Goal: Transaction & Acquisition: Download file/media

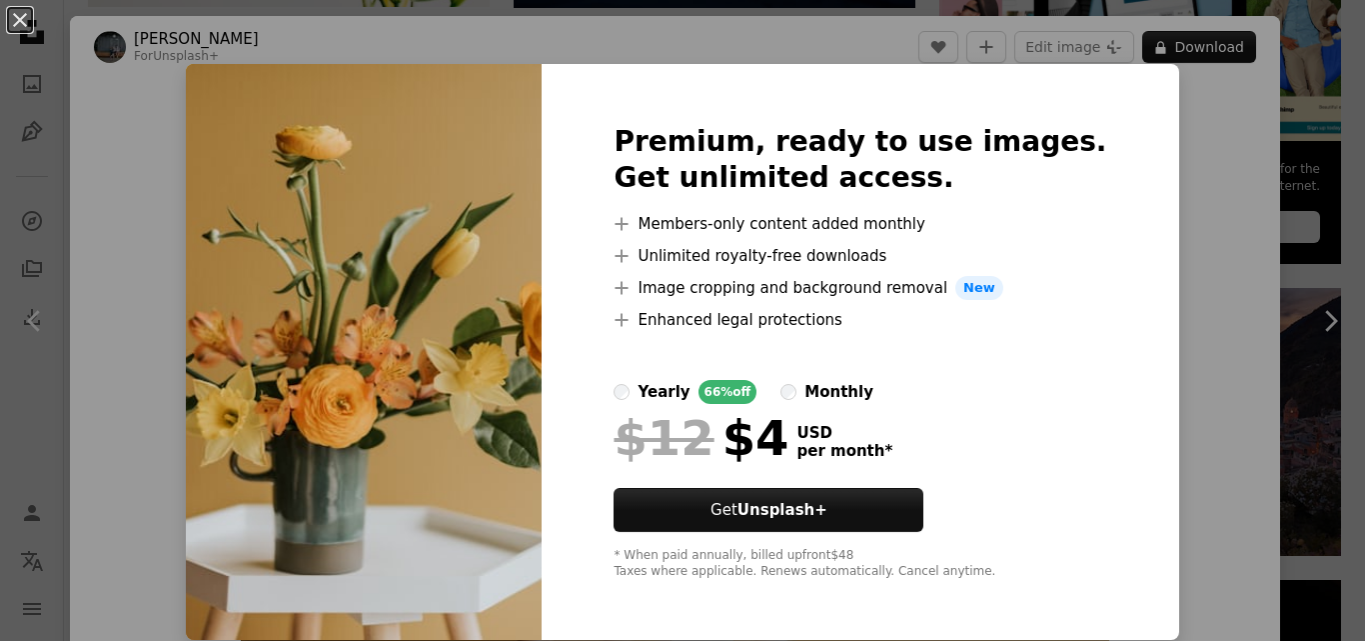
scroll to position [760, 0]
click at [501, 415] on img at bounding box center [364, 352] width 356 height 576
click at [1180, 134] on div "An X shape Premium, ready to use images. Get unlimited access. A plus sign Memb…" at bounding box center [682, 320] width 1365 height 641
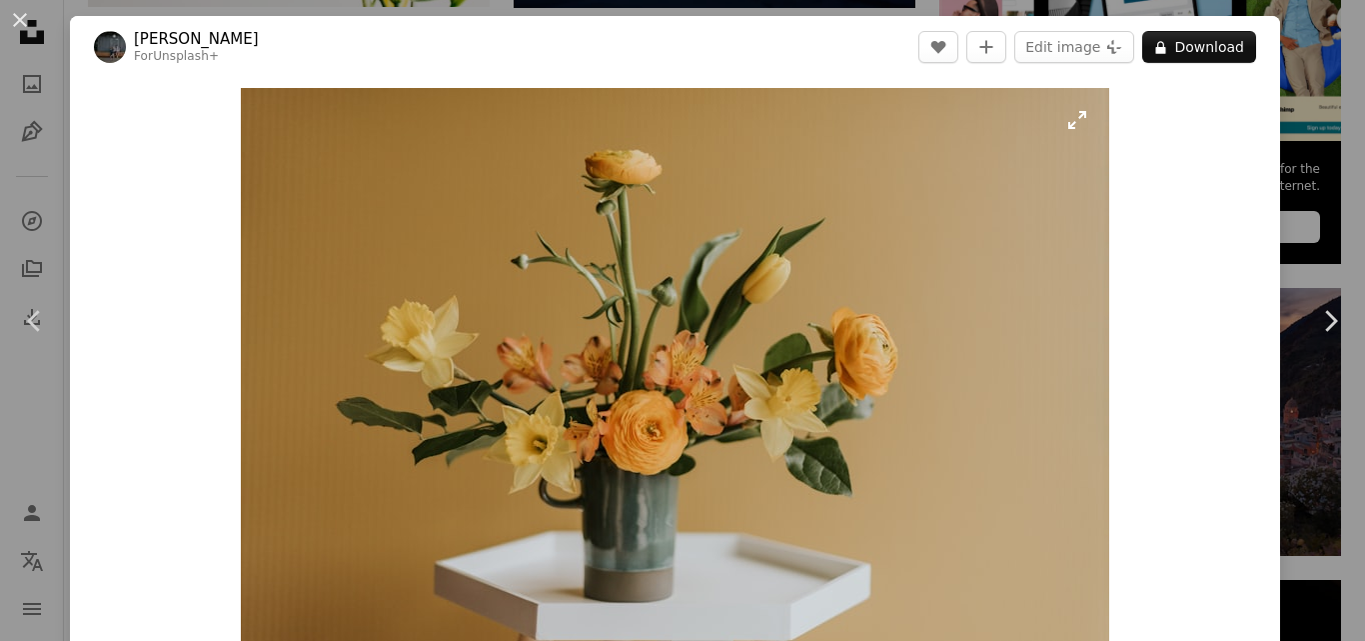
click at [997, 211] on img "Zoom in on this image" at bounding box center [675, 378] width 869 height 580
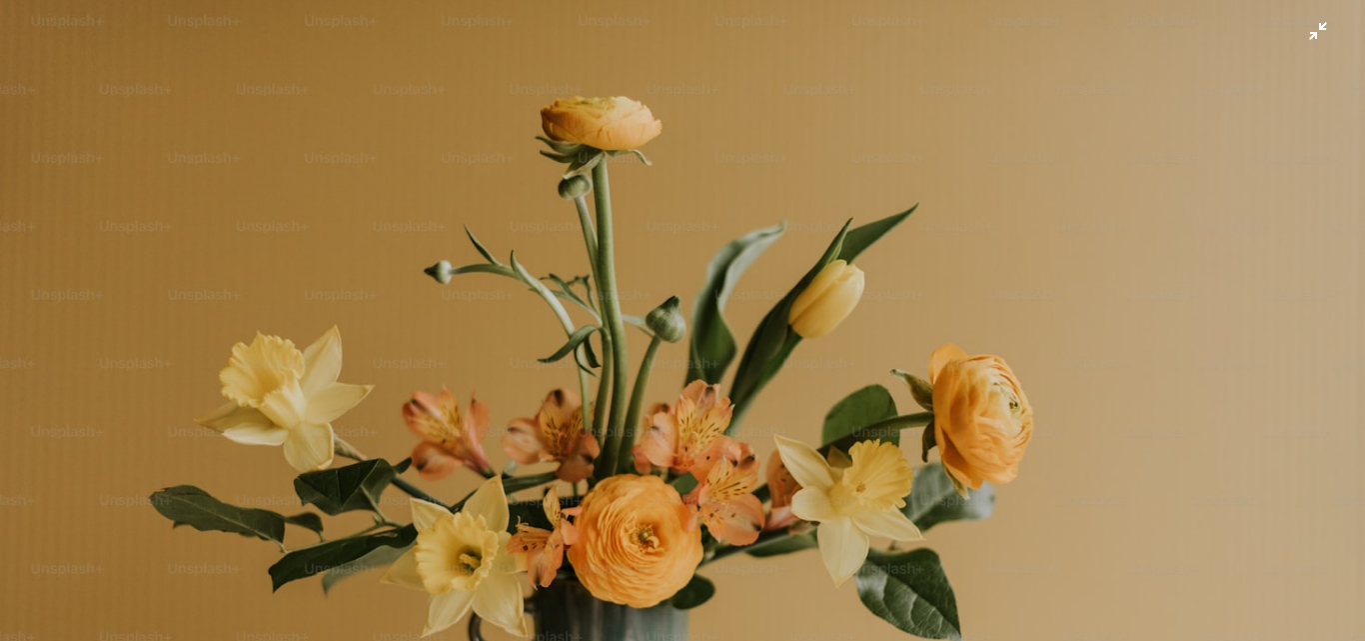
scroll to position [126, 0]
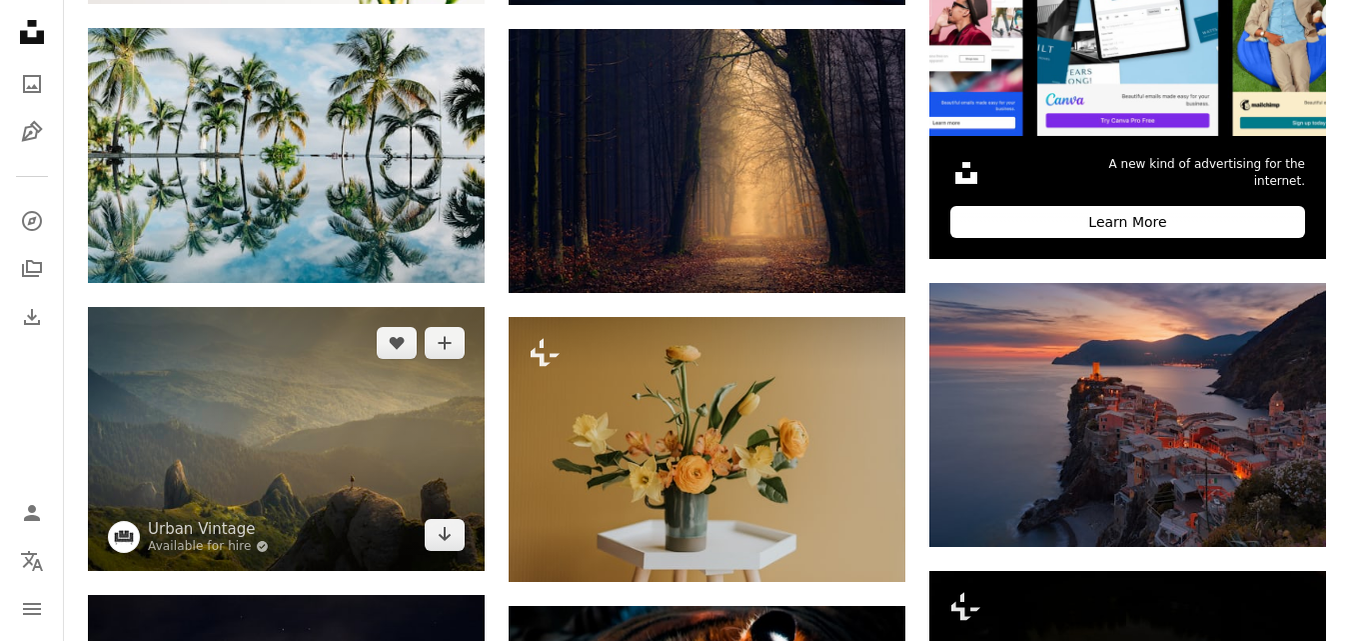
click at [327, 463] on img at bounding box center [286, 439] width 397 height 264
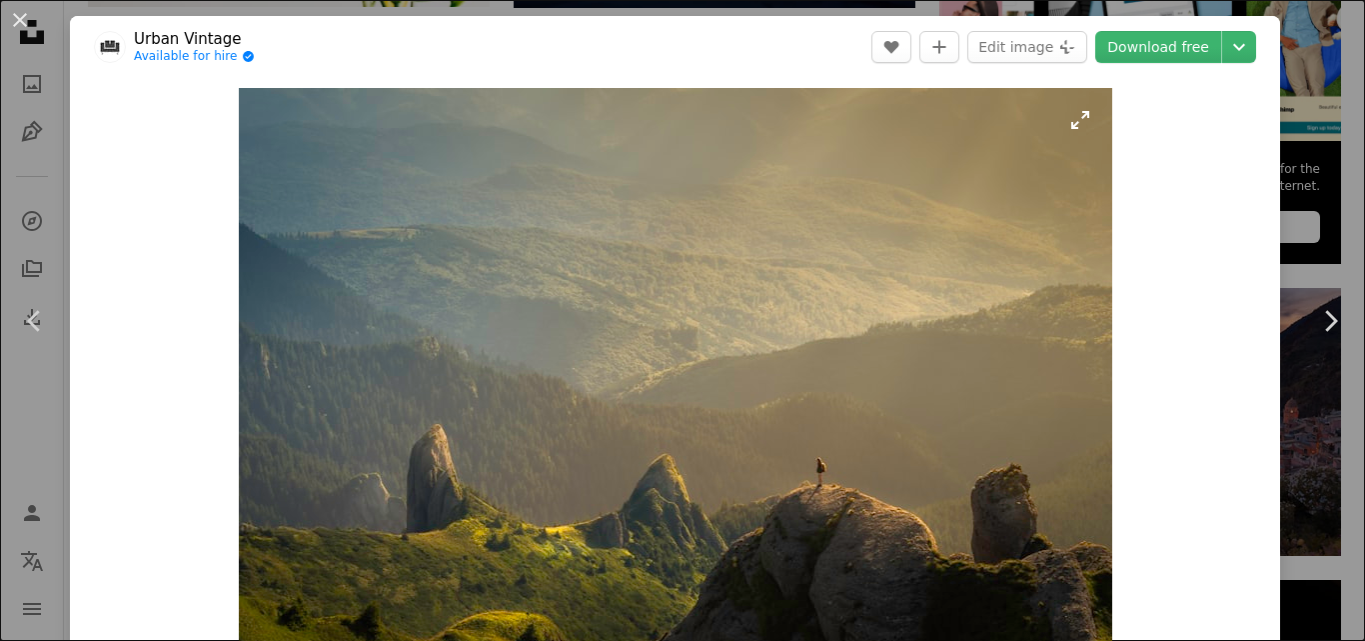
click at [758, 320] on img "Zoom in on this image" at bounding box center [676, 378] width 874 height 581
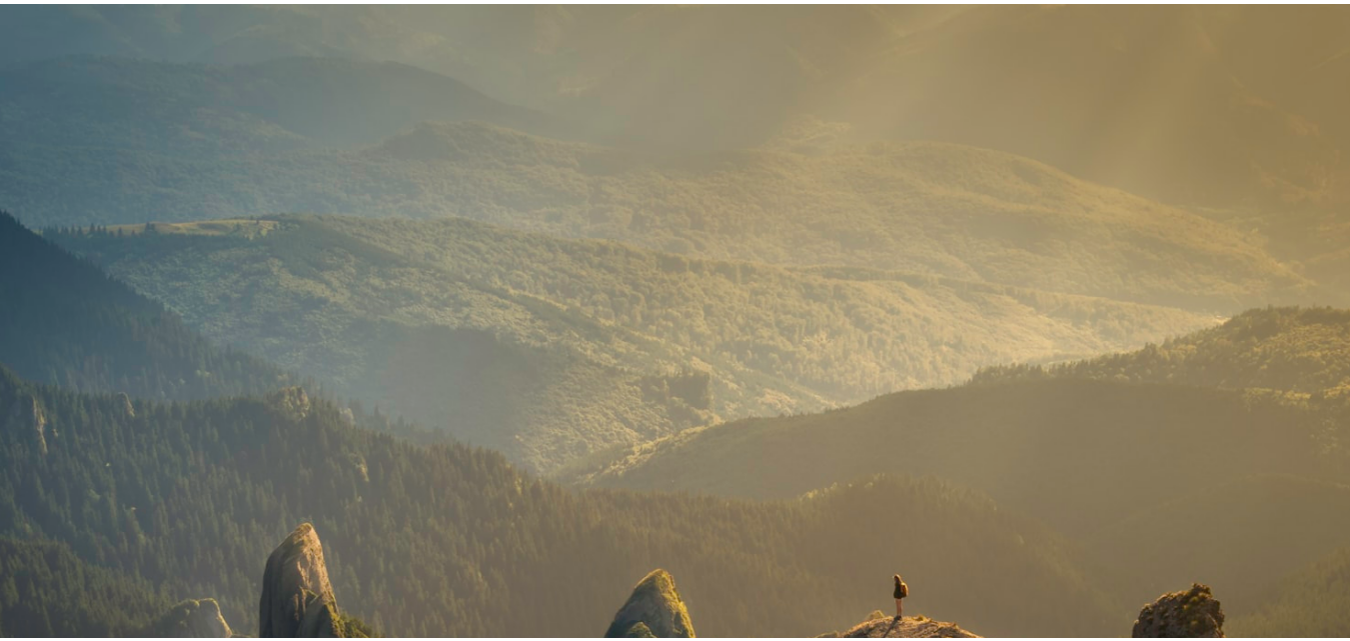
scroll to position [124, 0]
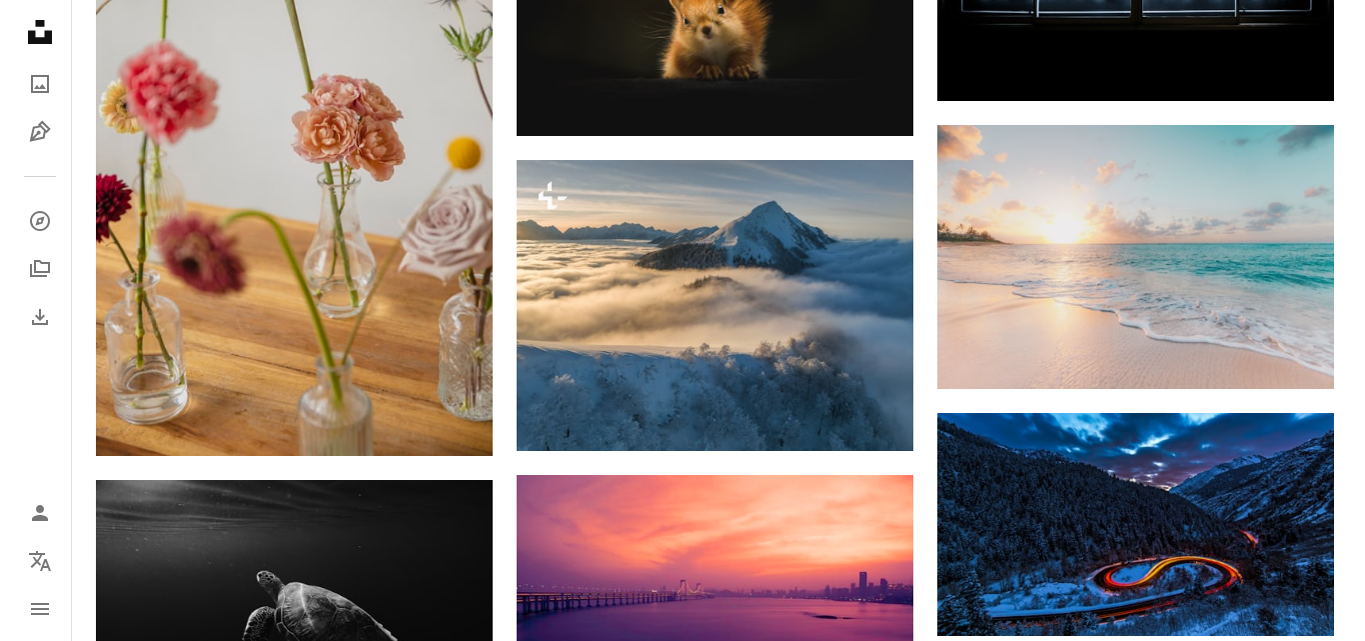
scroll to position [1799, 0]
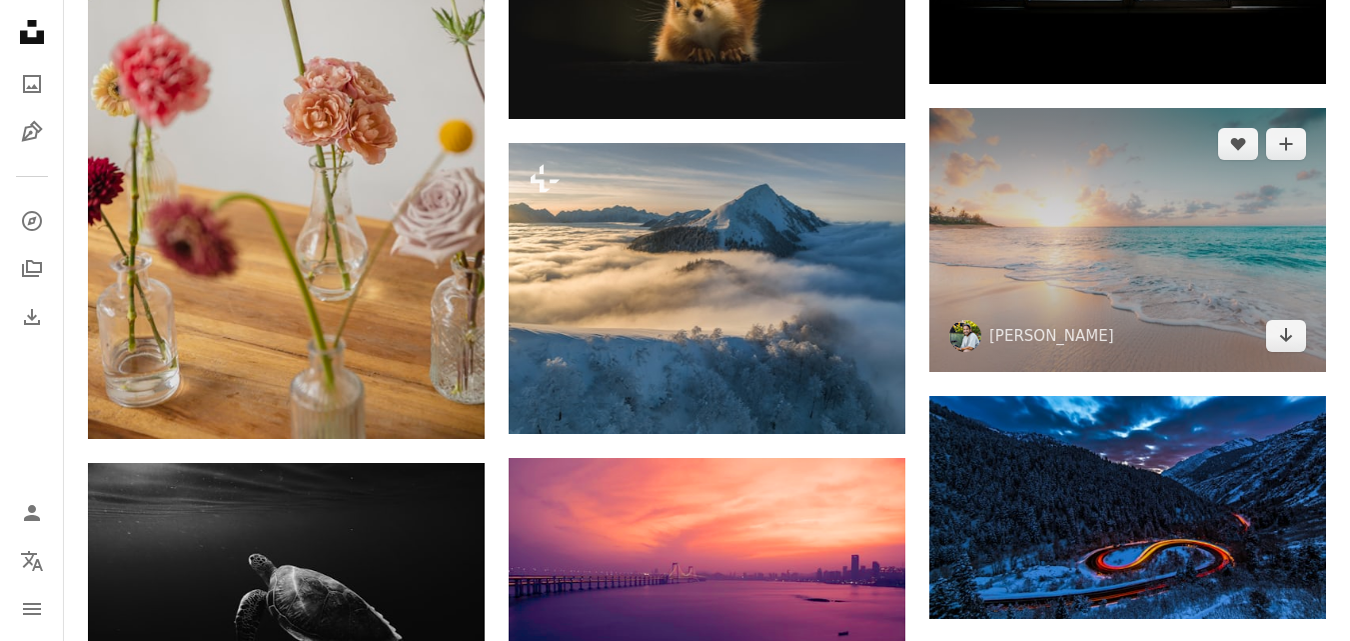
click at [1199, 285] on img at bounding box center [1128, 240] width 397 height 264
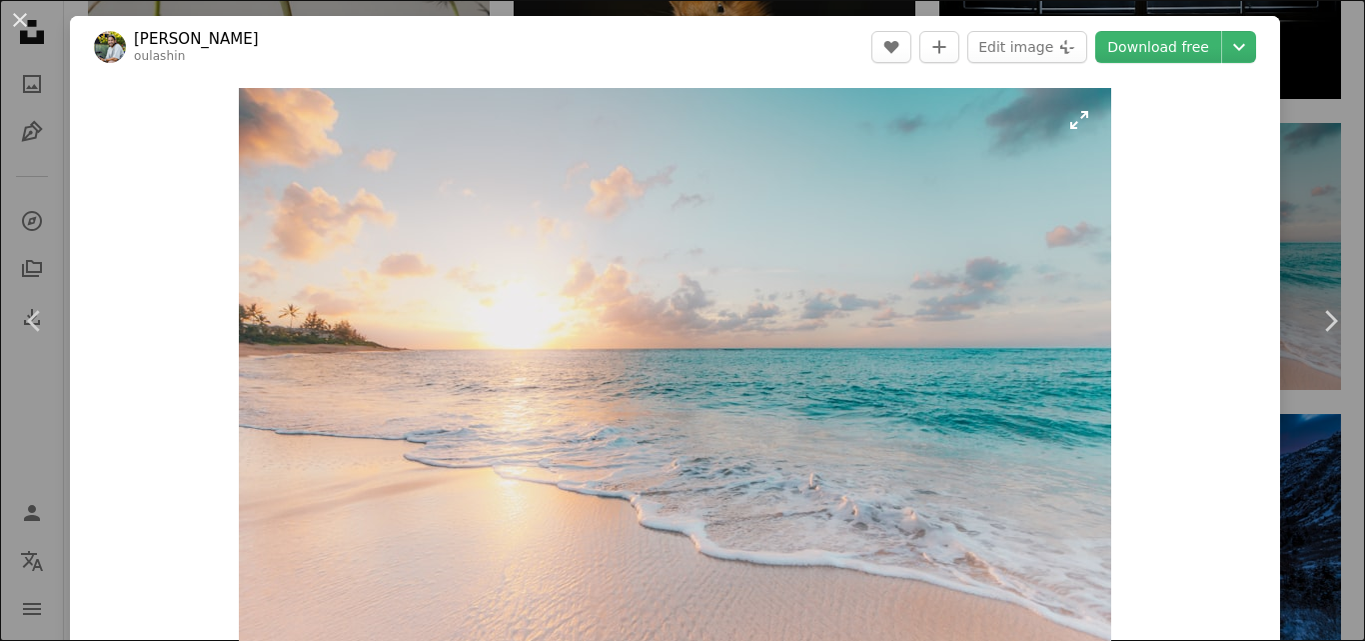
click at [947, 346] on img "Zoom in on this image" at bounding box center [675, 378] width 873 height 580
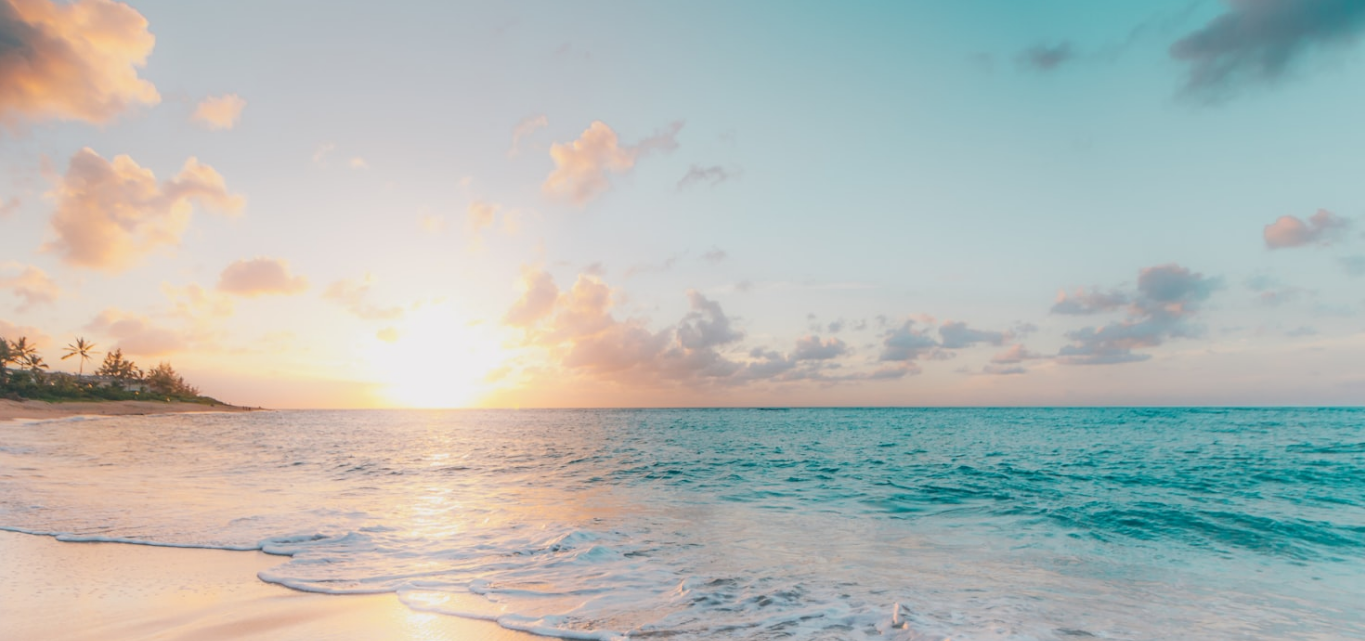
scroll to position [124, 0]
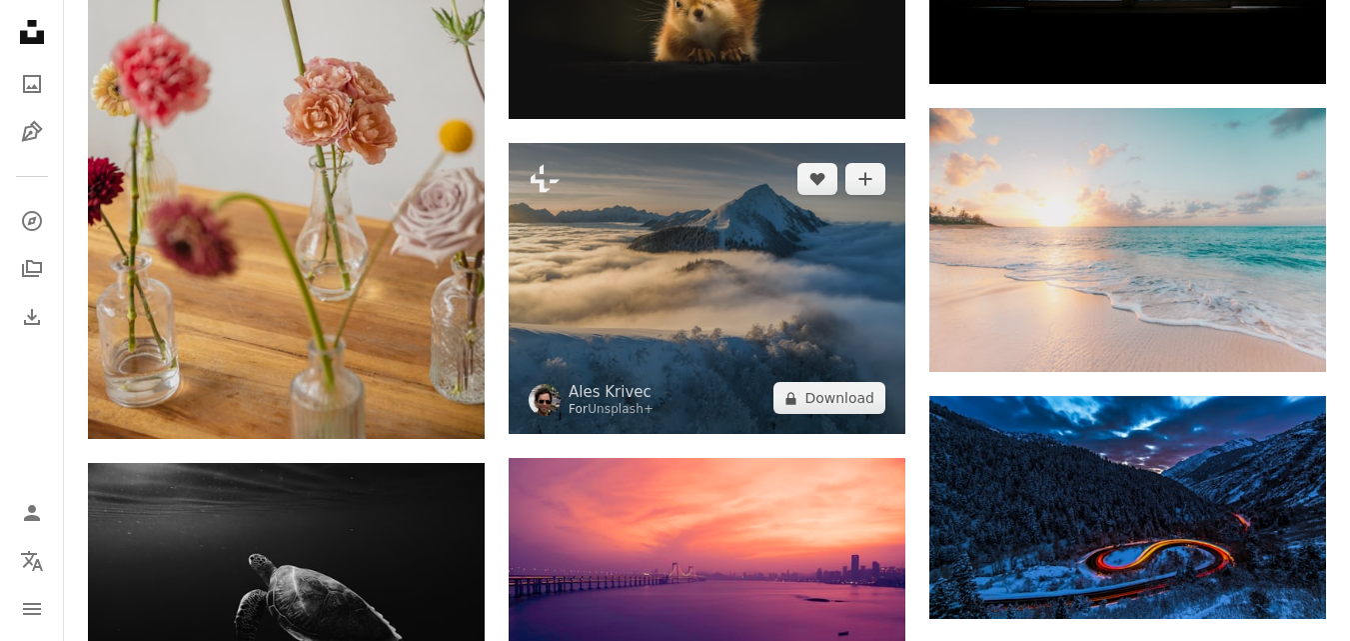
click at [697, 231] on img at bounding box center [707, 288] width 397 height 291
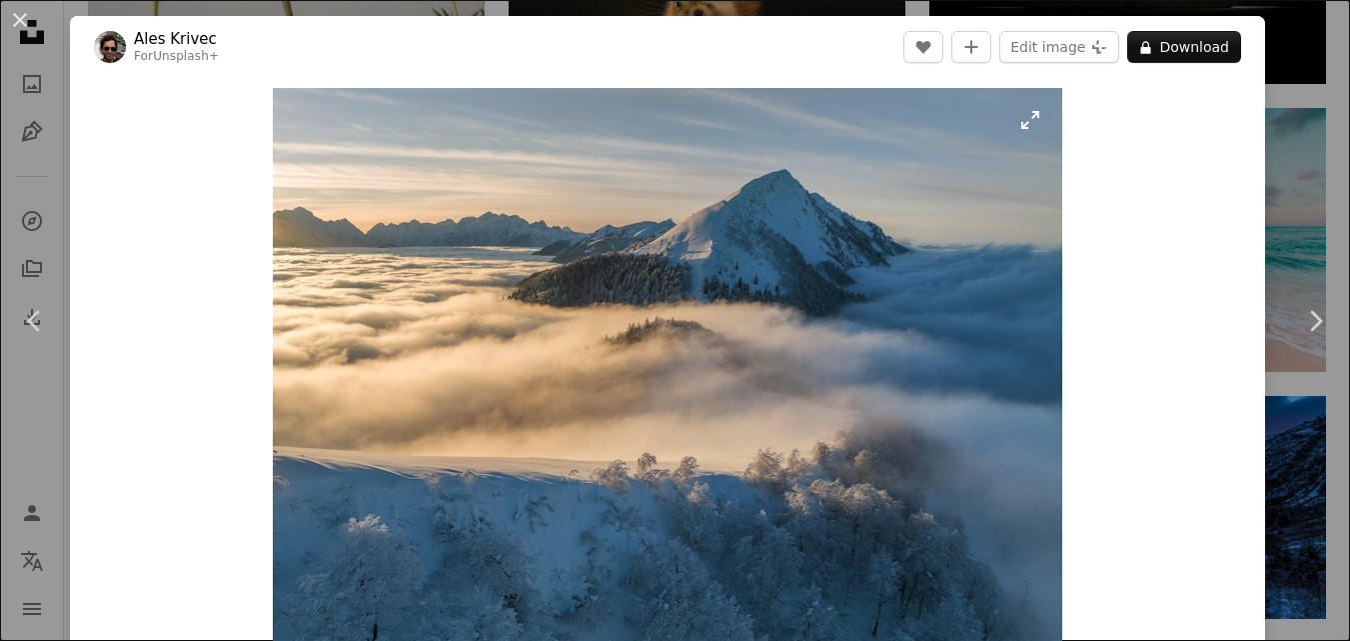
click at [697, 231] on img "Zoom in on this image" at bounding box center [668, 378] width 790 height 580
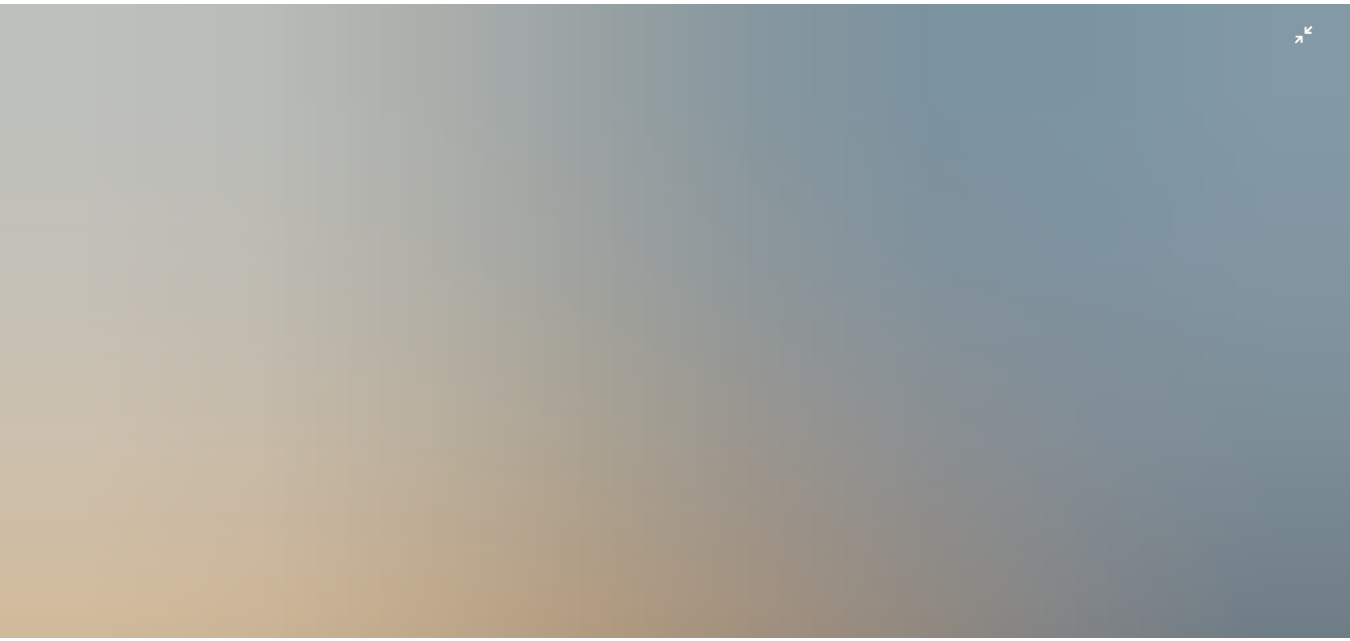
scroll to position [171, 0]
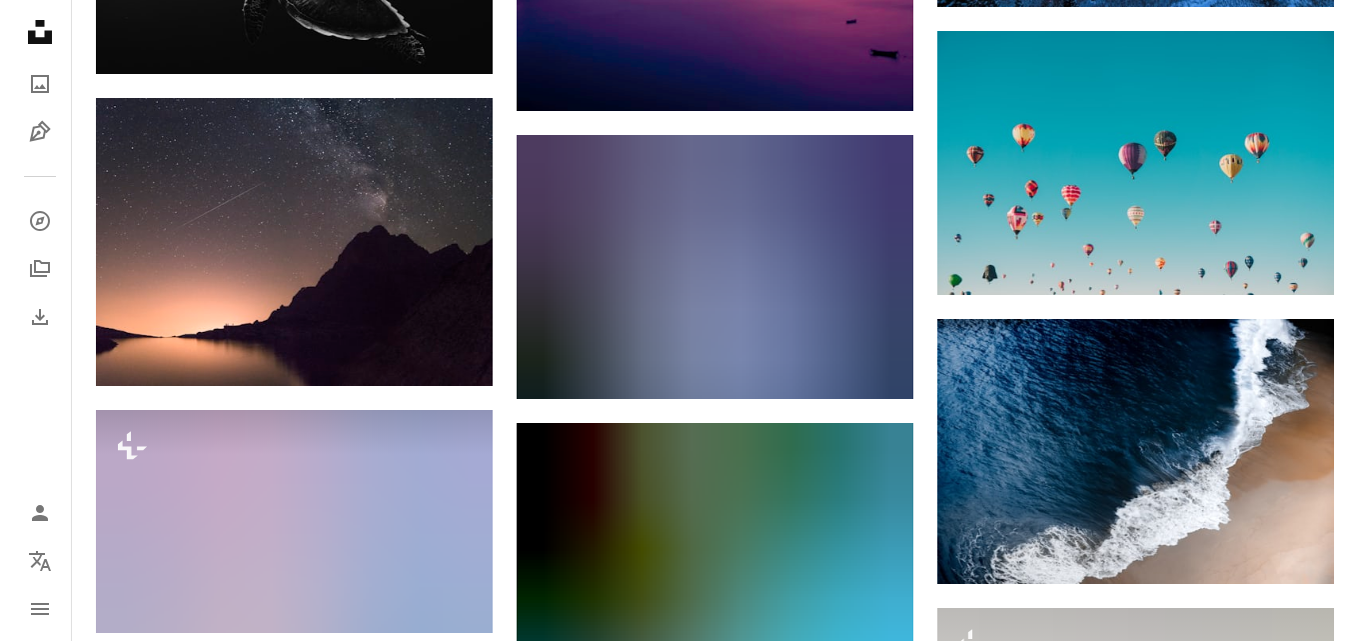
scroll to position [2439, 0]
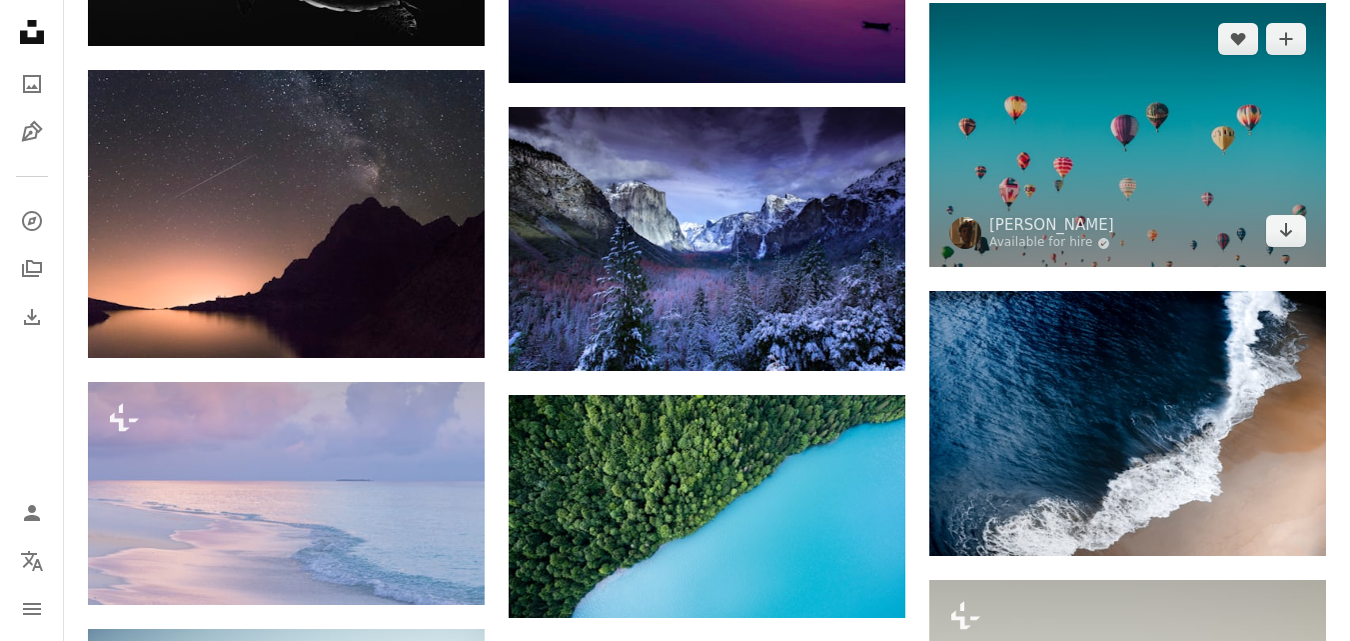
click at [1151, 119] on img at bounding box center [1128, 135] width 397 height 264
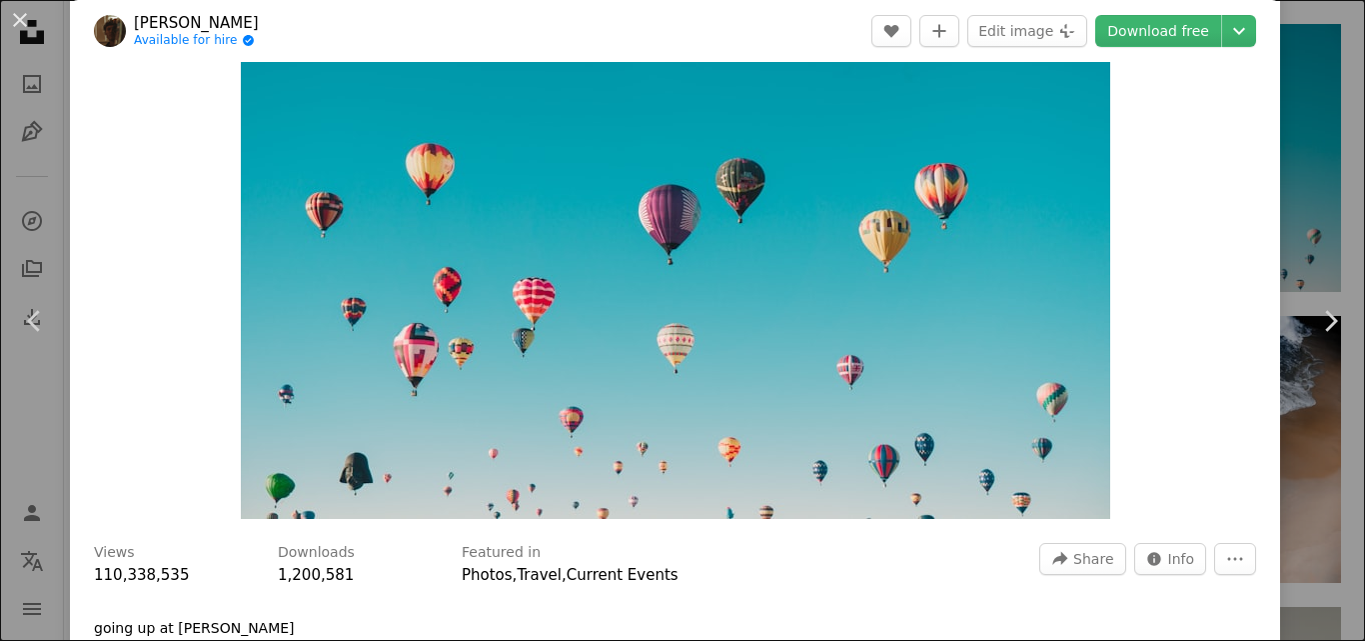
scroll to position [200, 0]
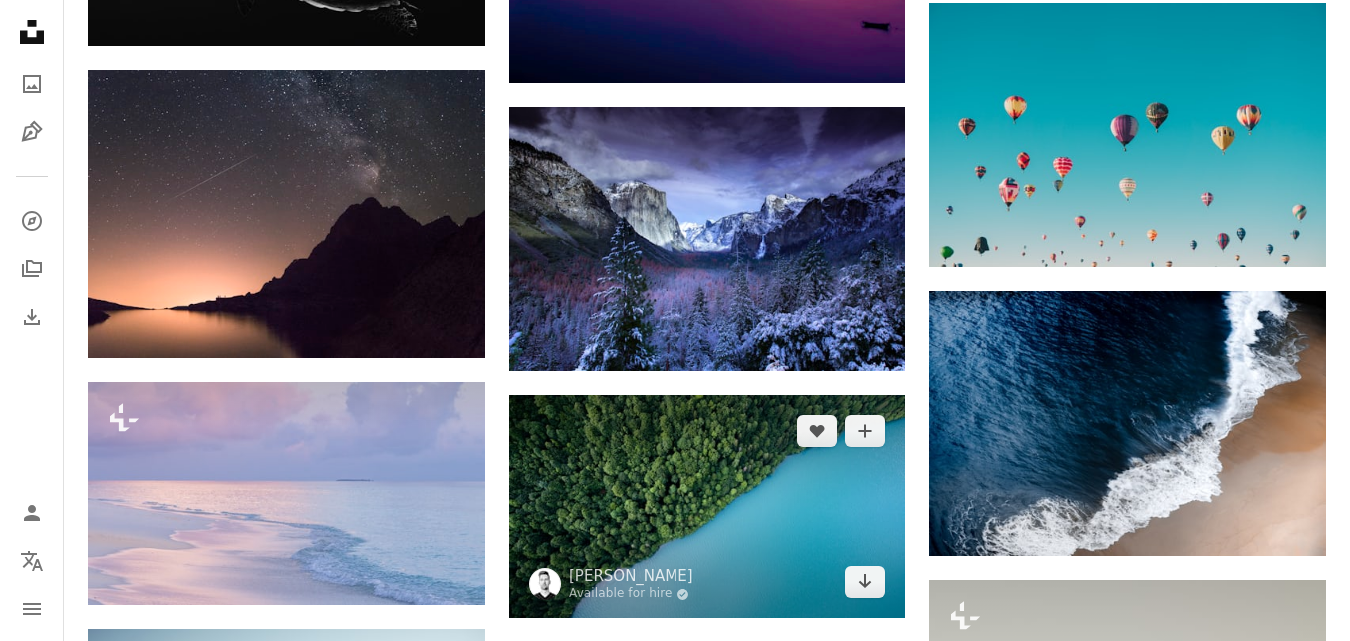
click at [645, 452] on img at bounding box center [707, 506] width 397 height 223
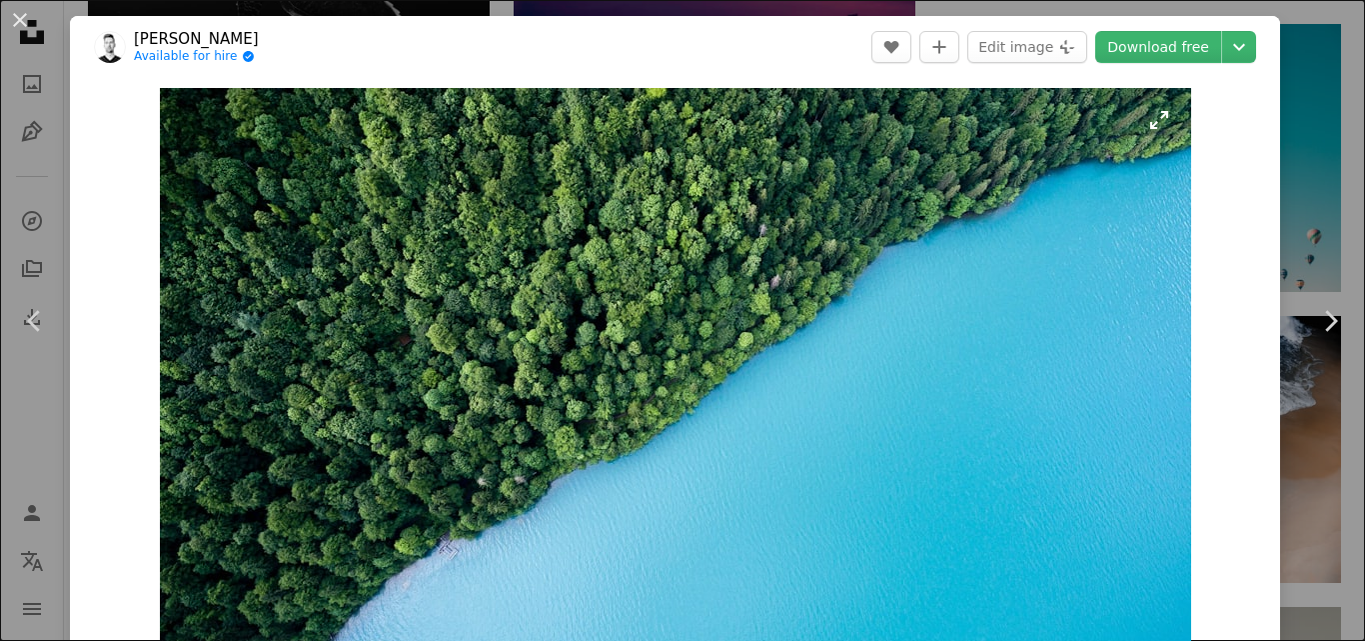
click at [1151, 487] on img "Zoom in on this image" at bounding box center [675, 378] width 1031 height 581
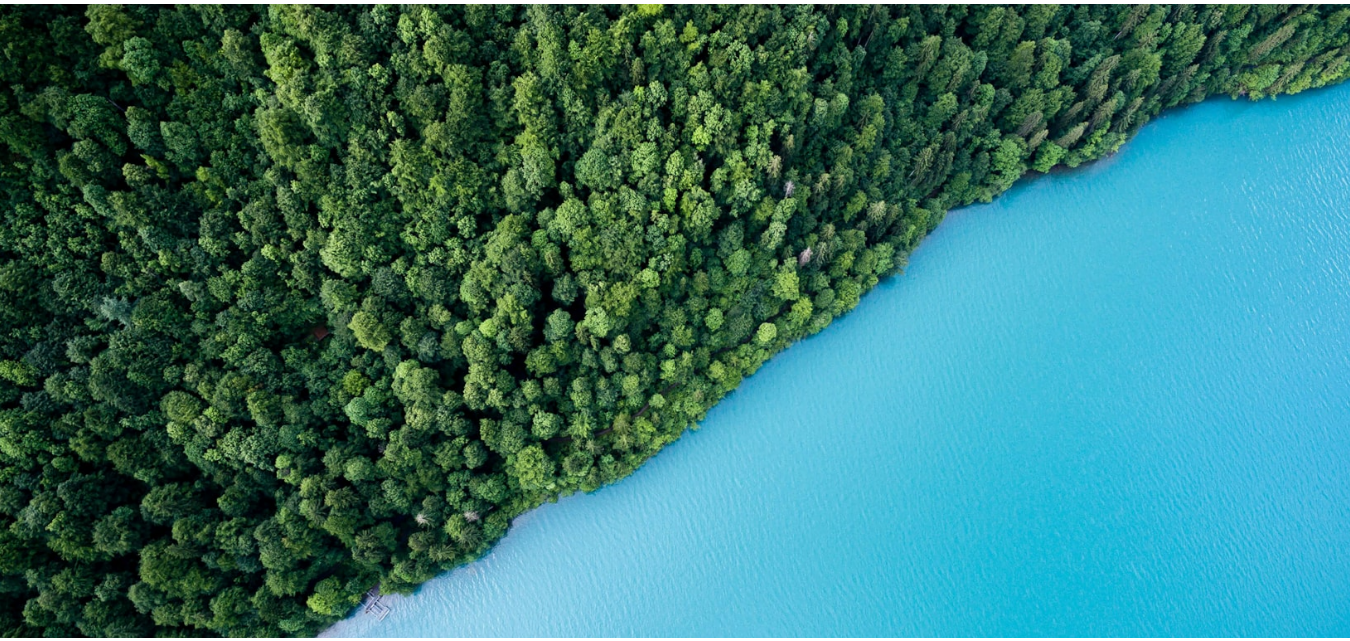
scroll to position [56, 0]
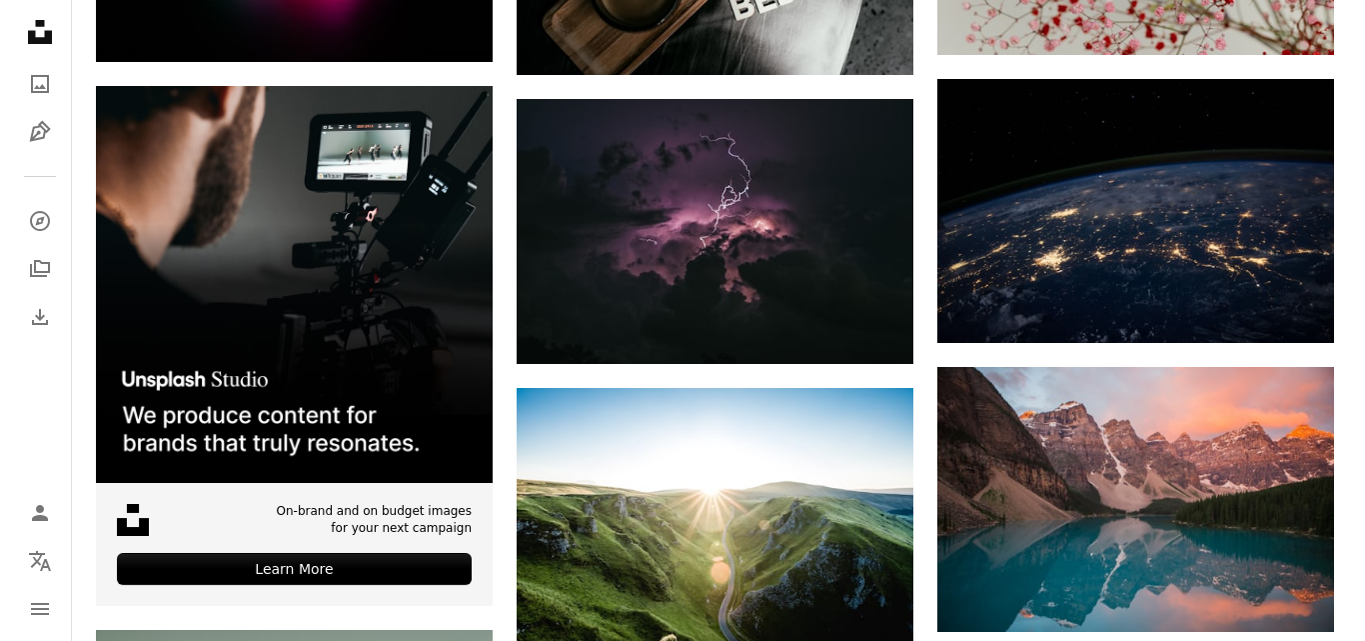
scroll to position [4118, 0]
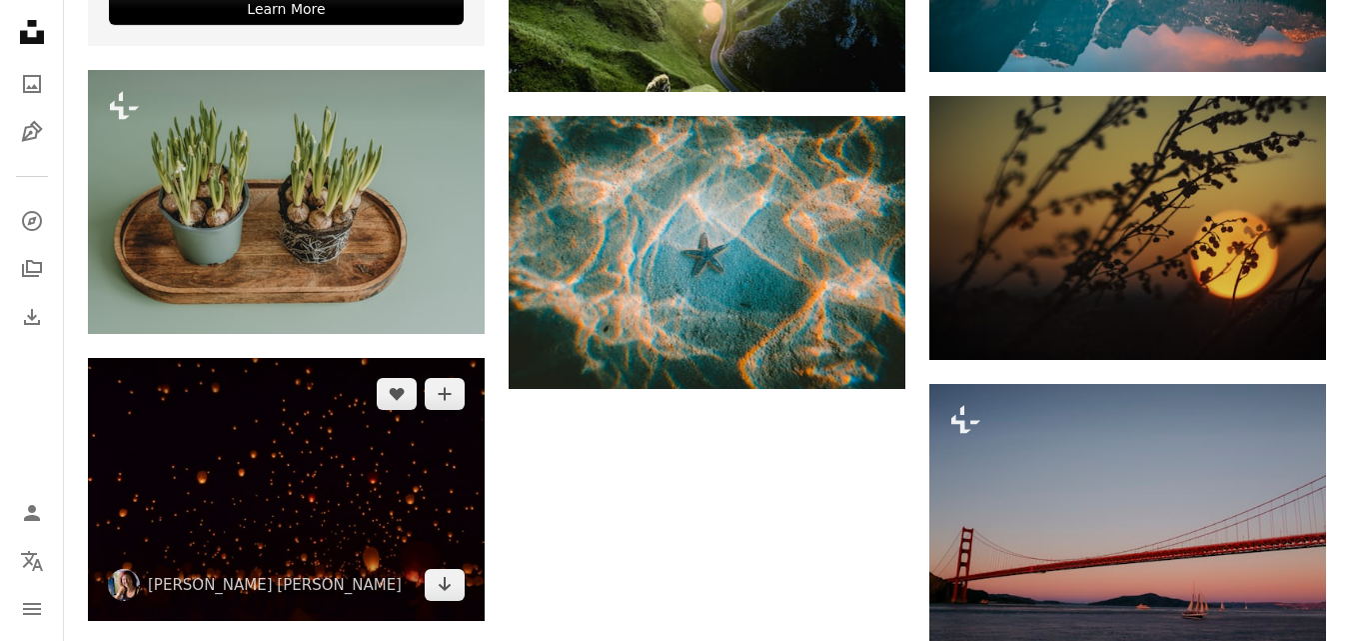
click at [310, 424] on img at bounding box center [286, 489] width 397 height 263
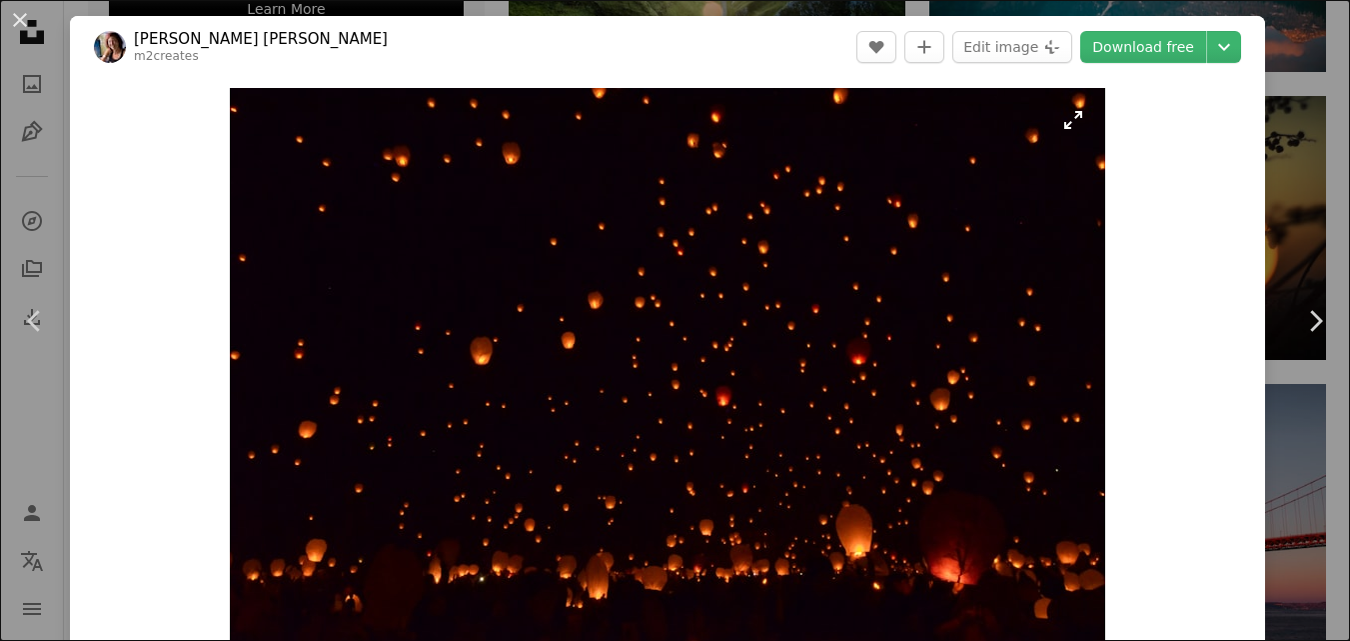
click at [701, 355] on img "Zoom in on this image" at bounding box center [668, 378] width 876 height 580
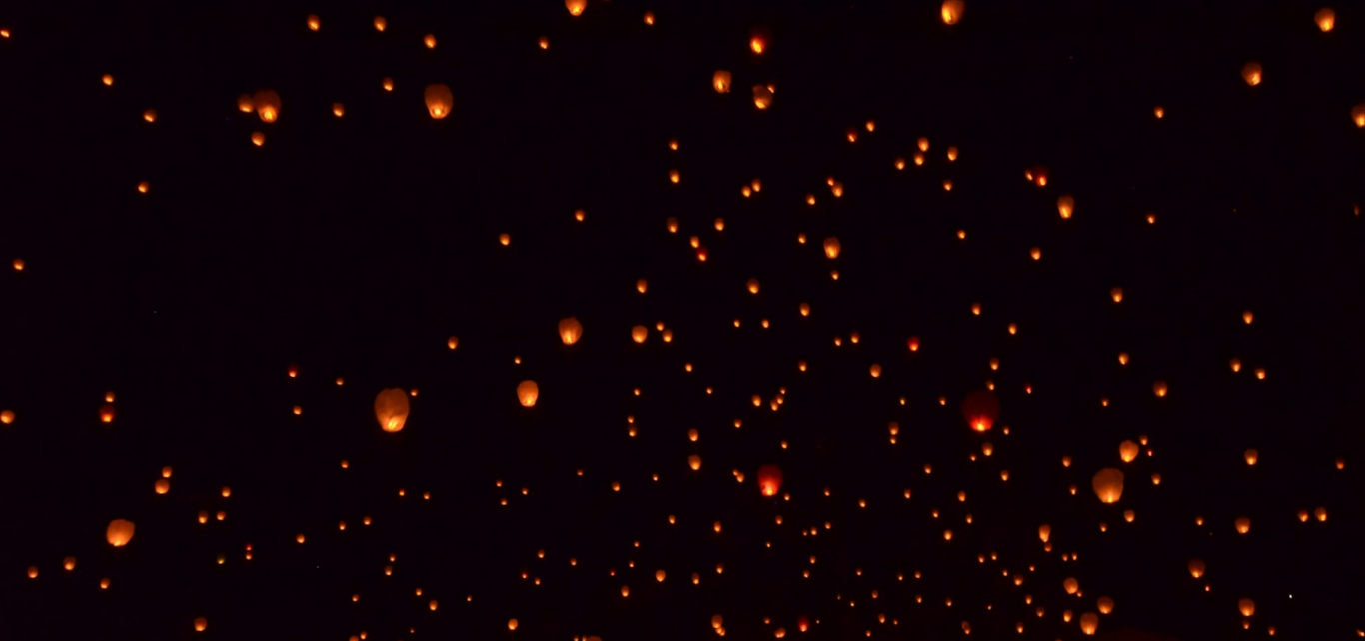
scroll to position [123, 0]
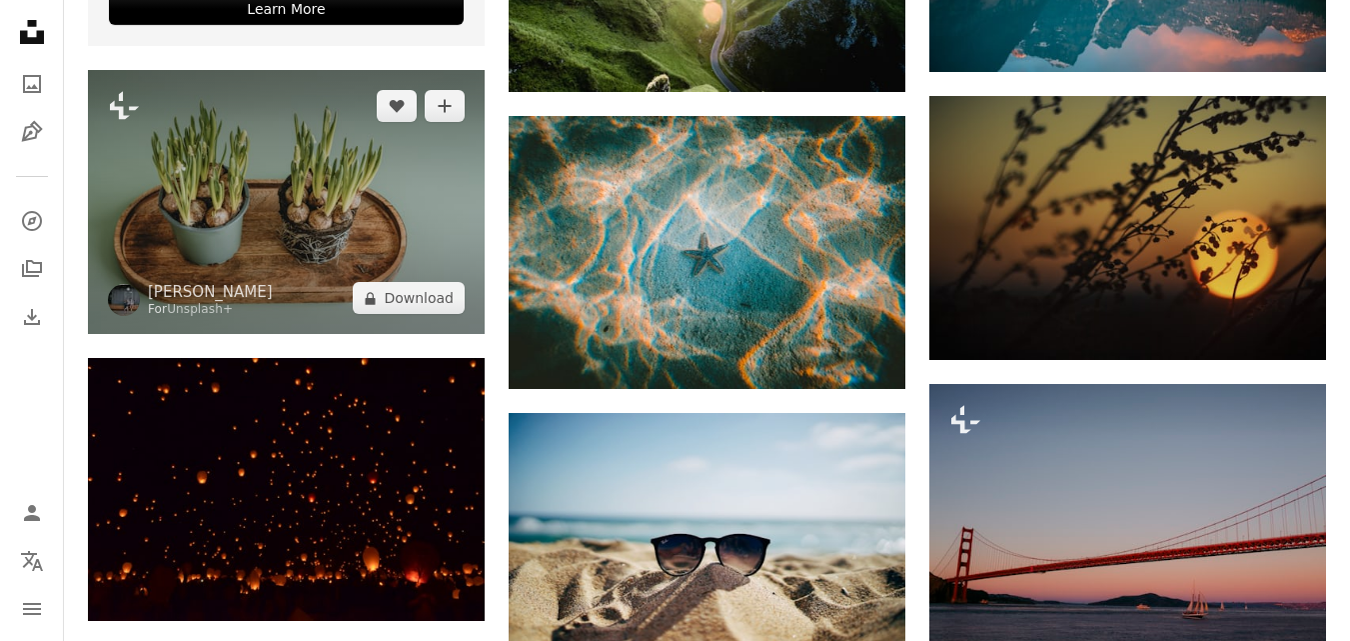
click at [284, 209] on img at bounding box center [286, 202] width 397 height 264
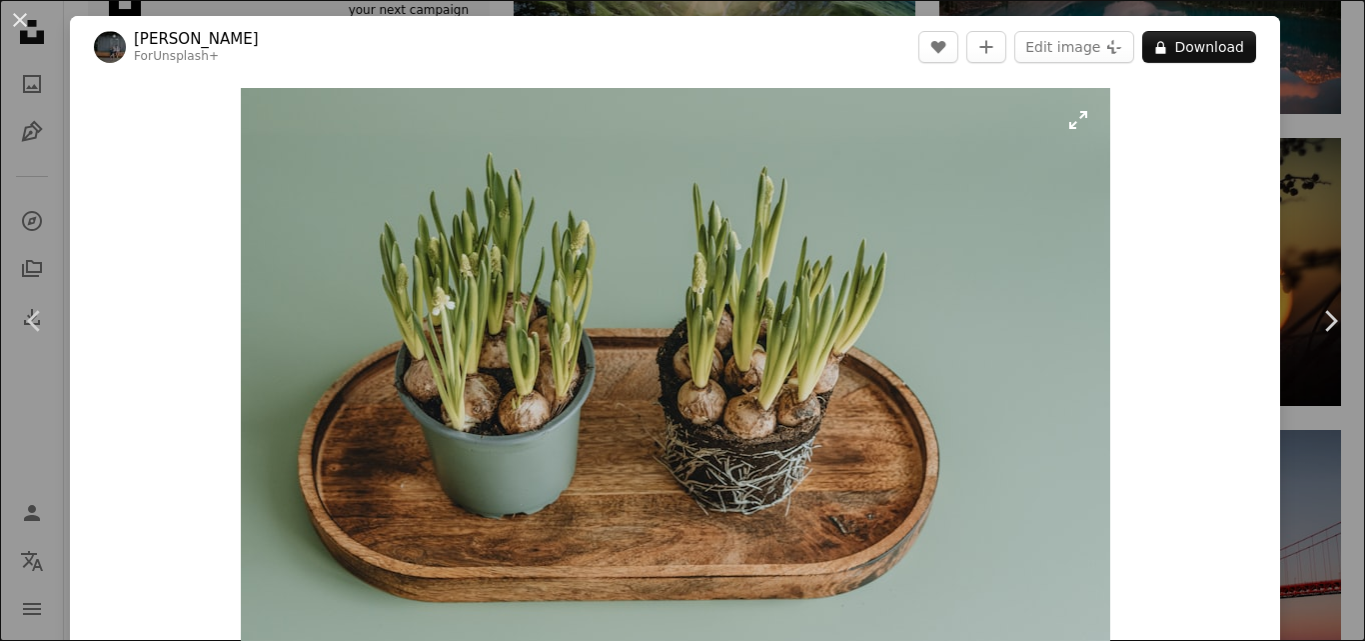
click at [661, 249] on img "Zoom in on this image" at bounding box center [676, 378] width 870 height 580
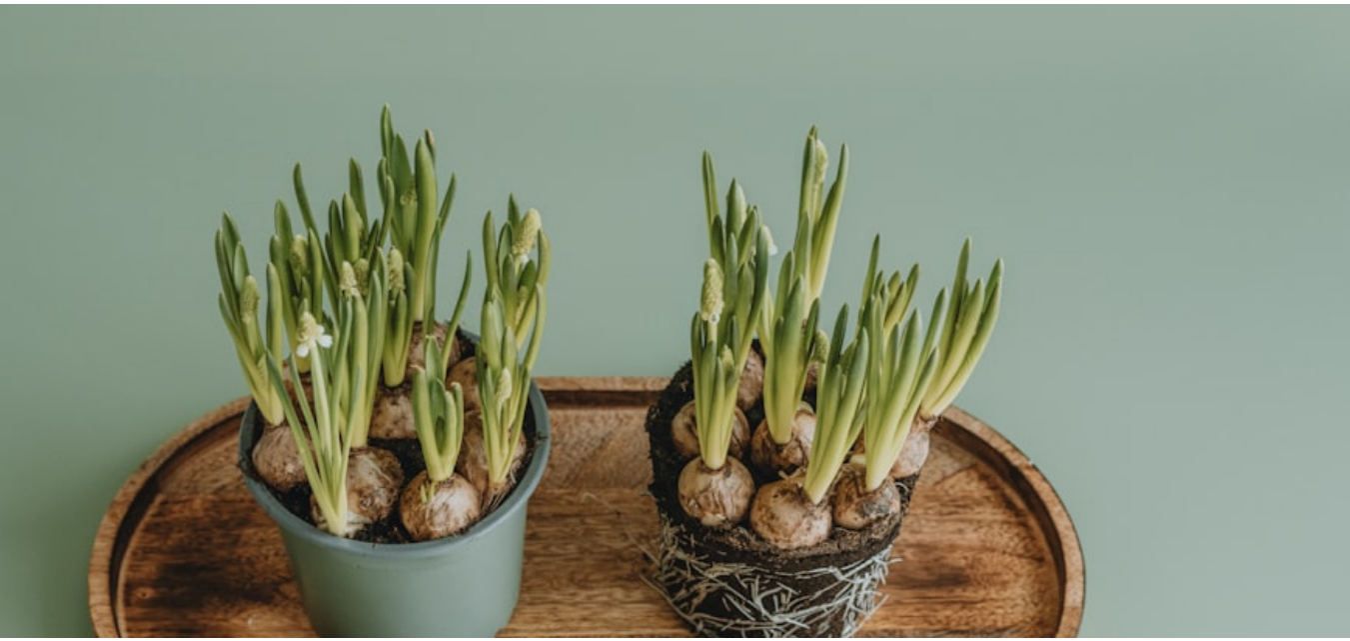
scroll to position [126, 0]
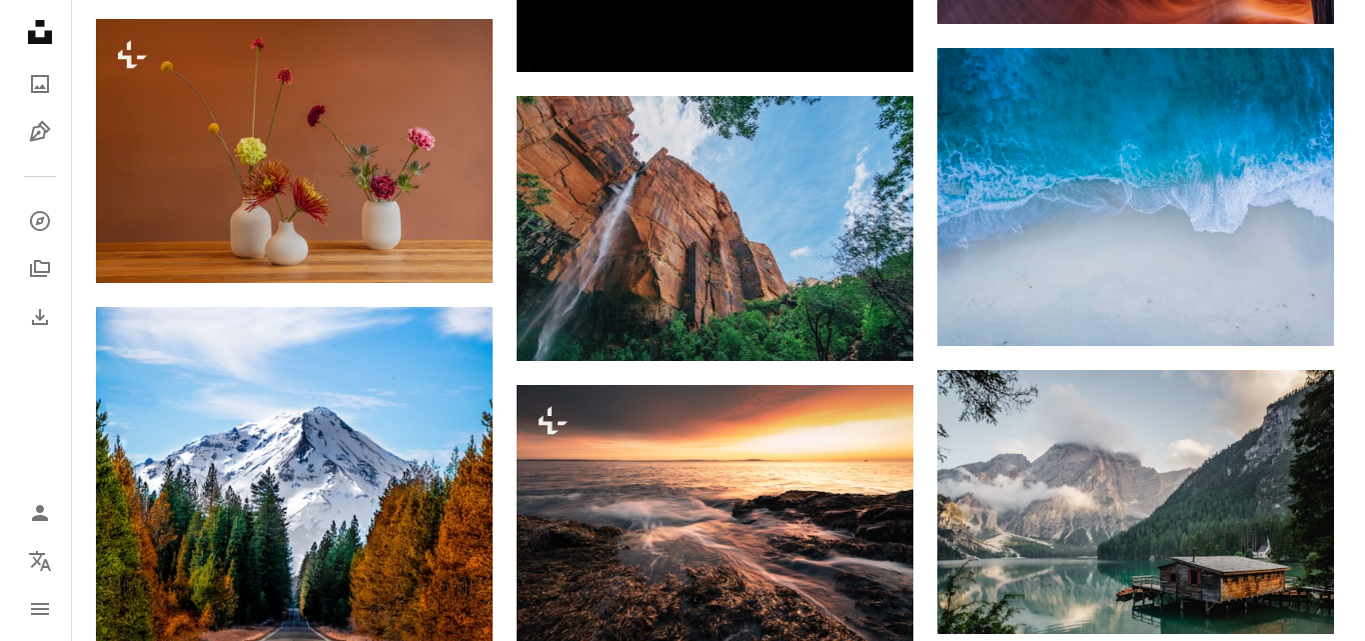
scroll to position [5037, 0]
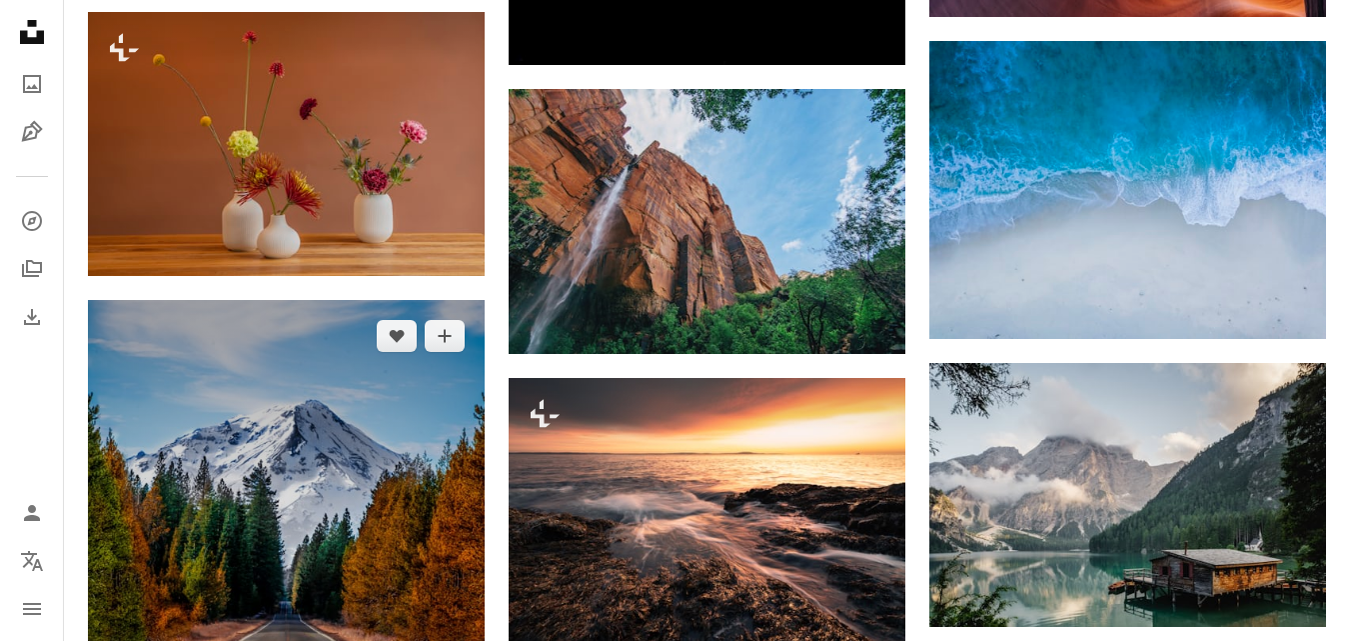
click at [234, 502] on img at bounding box center [286, 578] width 397 height 556
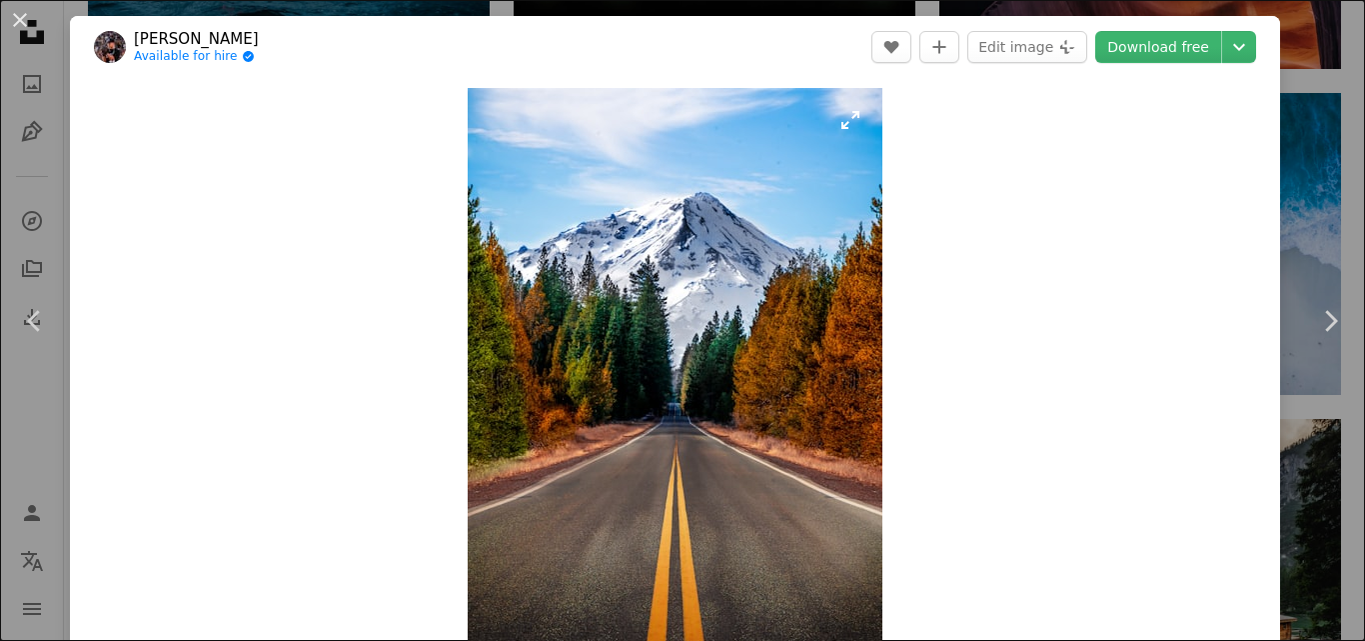
click at [546, 376] on img "Zoom in on this image" at bounding box center [675, 378] width 415 height 581
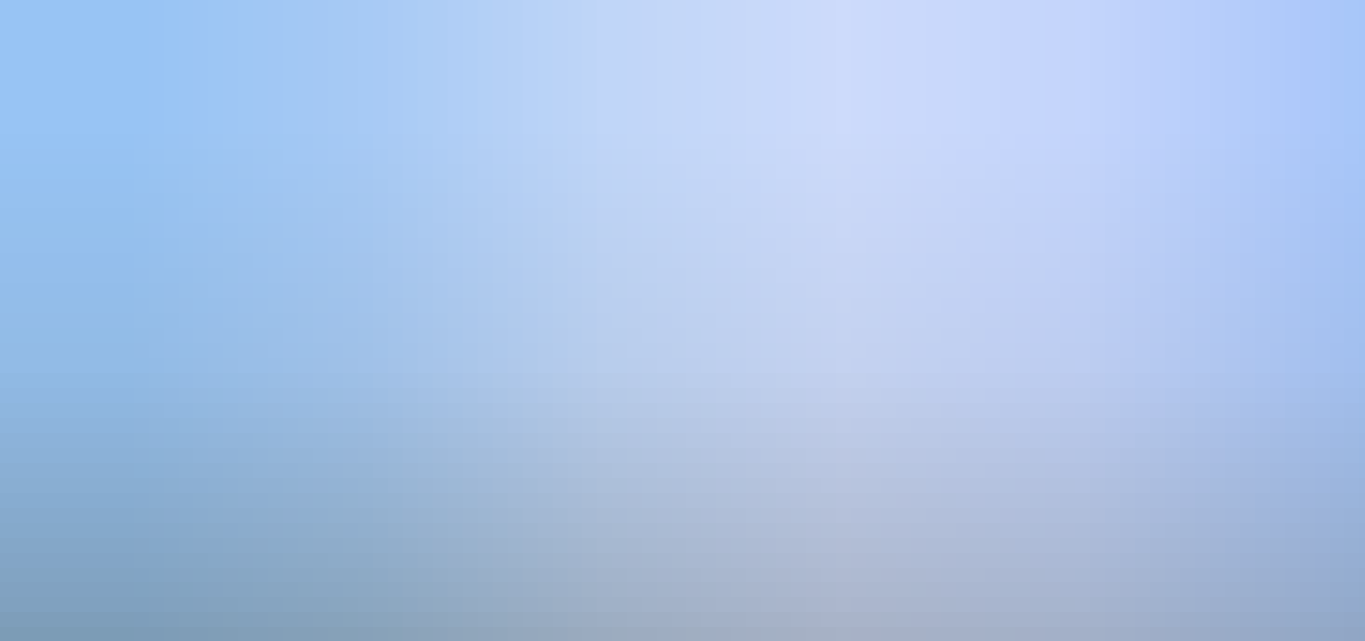
scroll to position [616, 0]
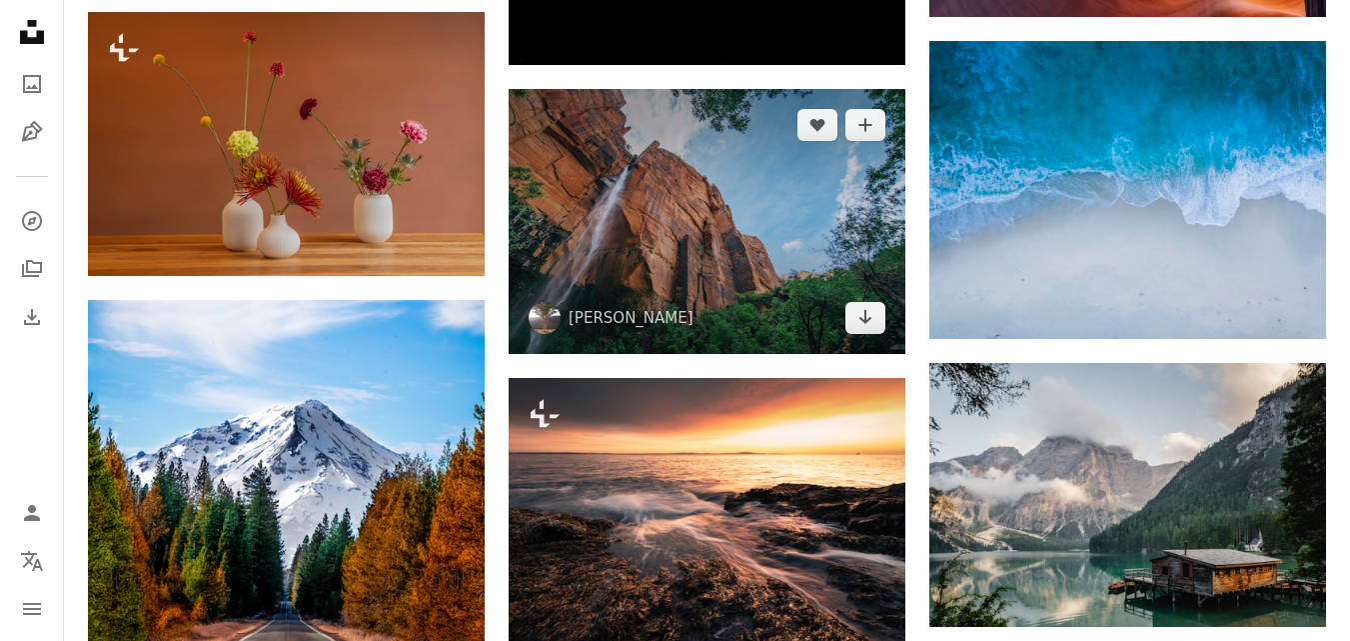
click at [714, 221] on img at bounding box center [707, 221] width 397 height 264
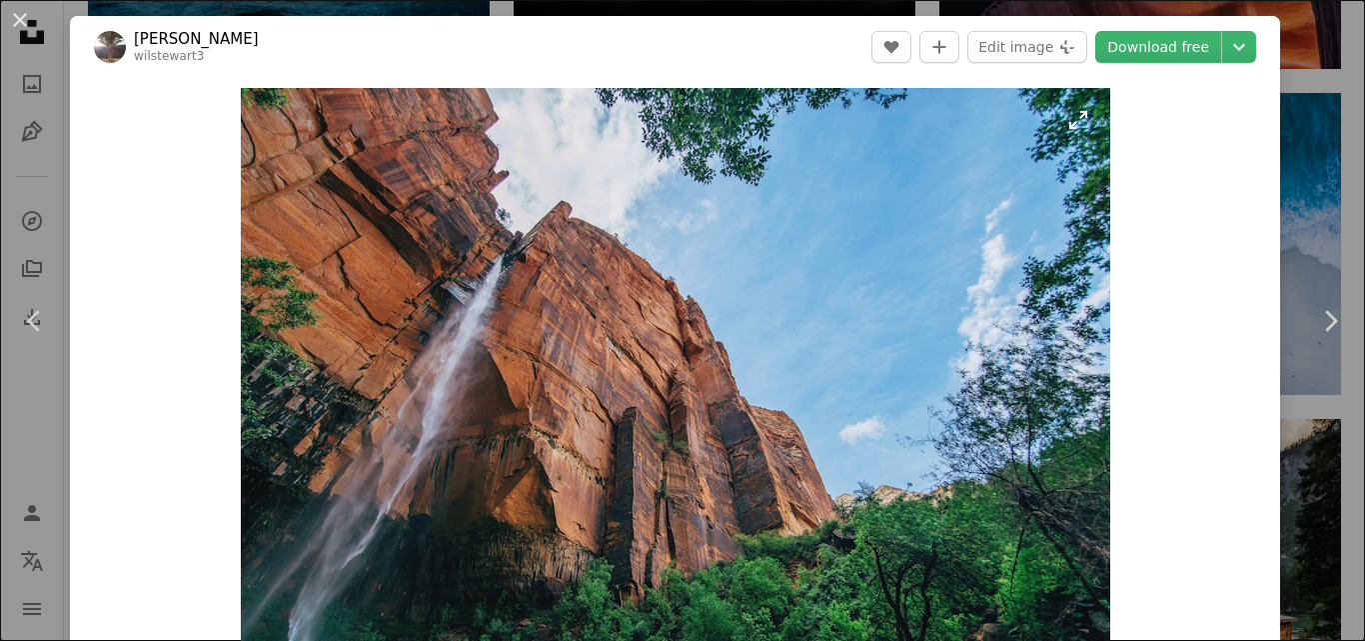
click at [676, 331] on img "Zoom in on this image" at bounding box center [676, 378] width 870 height 580
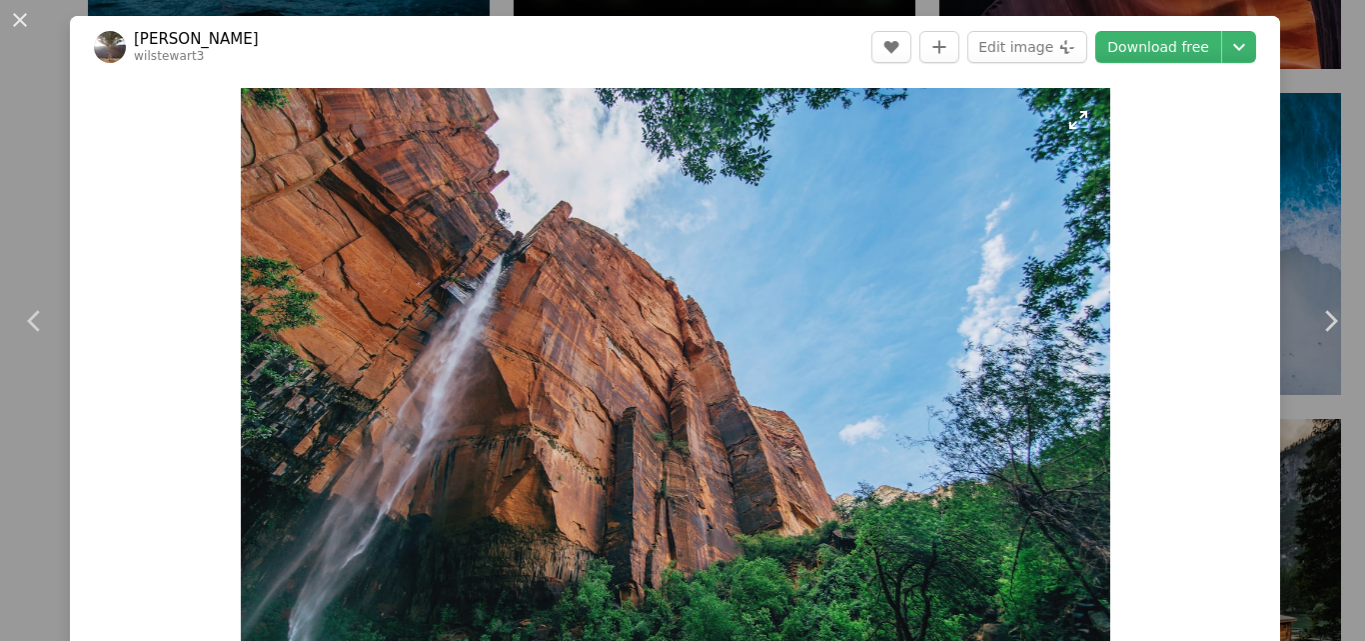
scroll to position [126, 0]
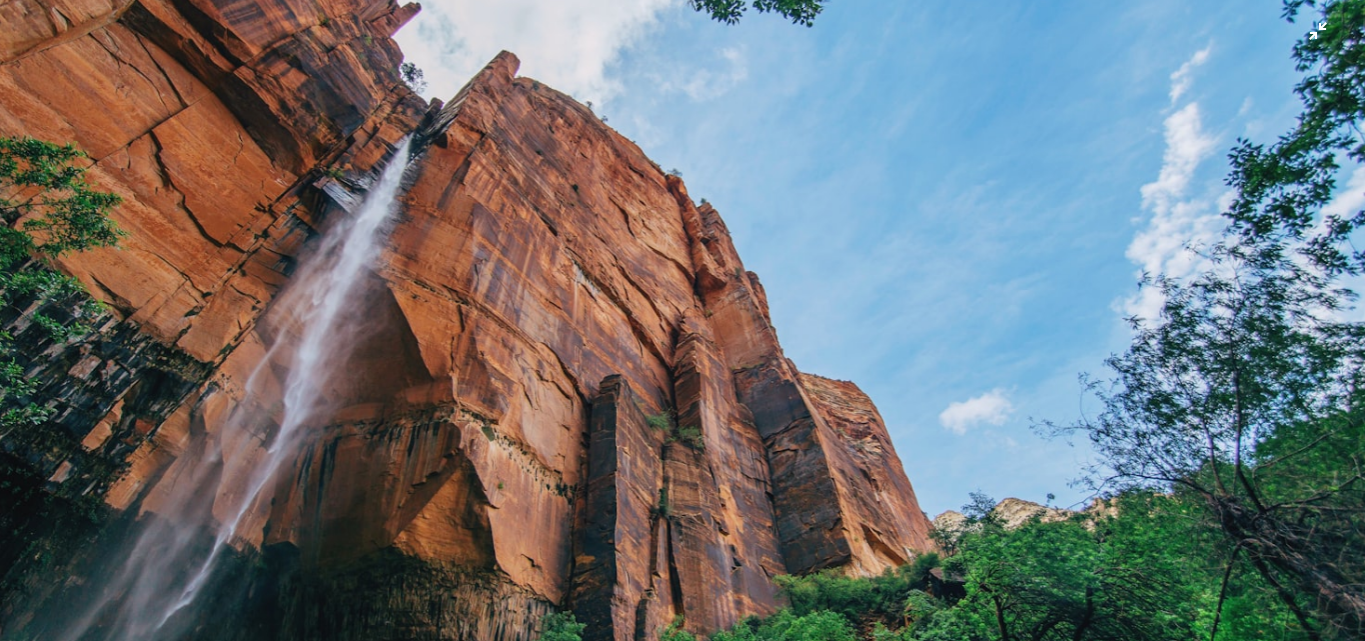
click at [898, 252] on img "Zoom out on this image" at bounding box center [682, 329] width 1367 height 912
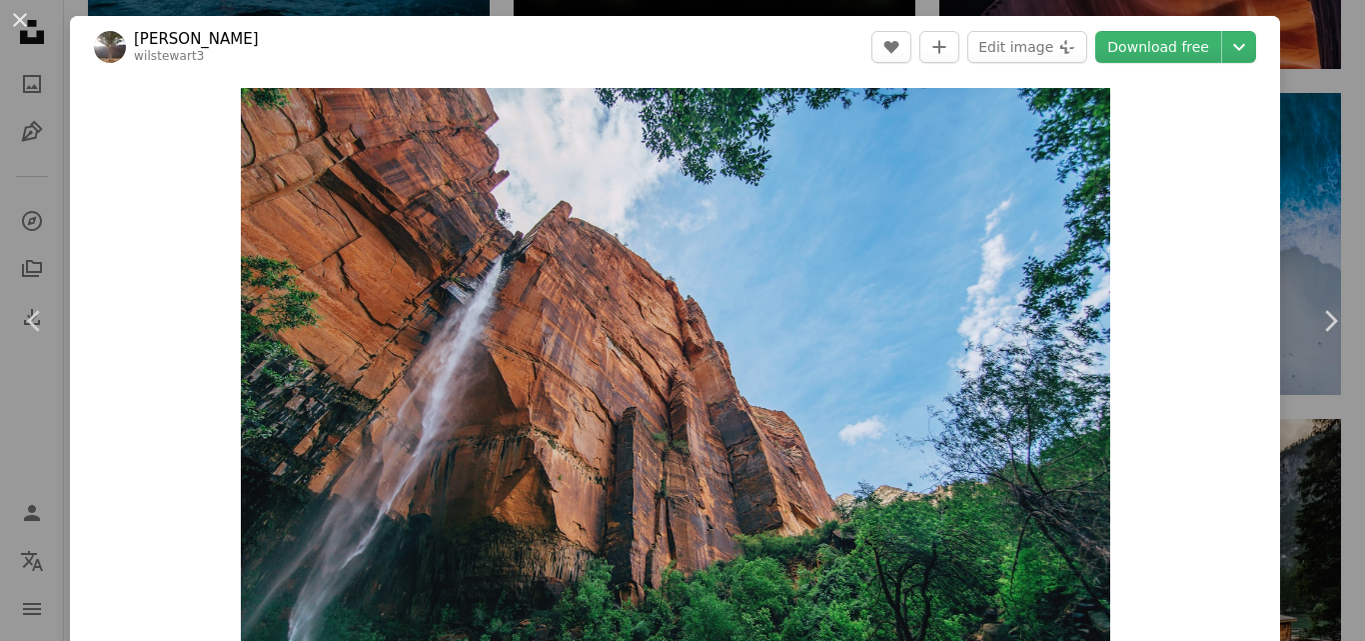
scroll to position [27, 0]
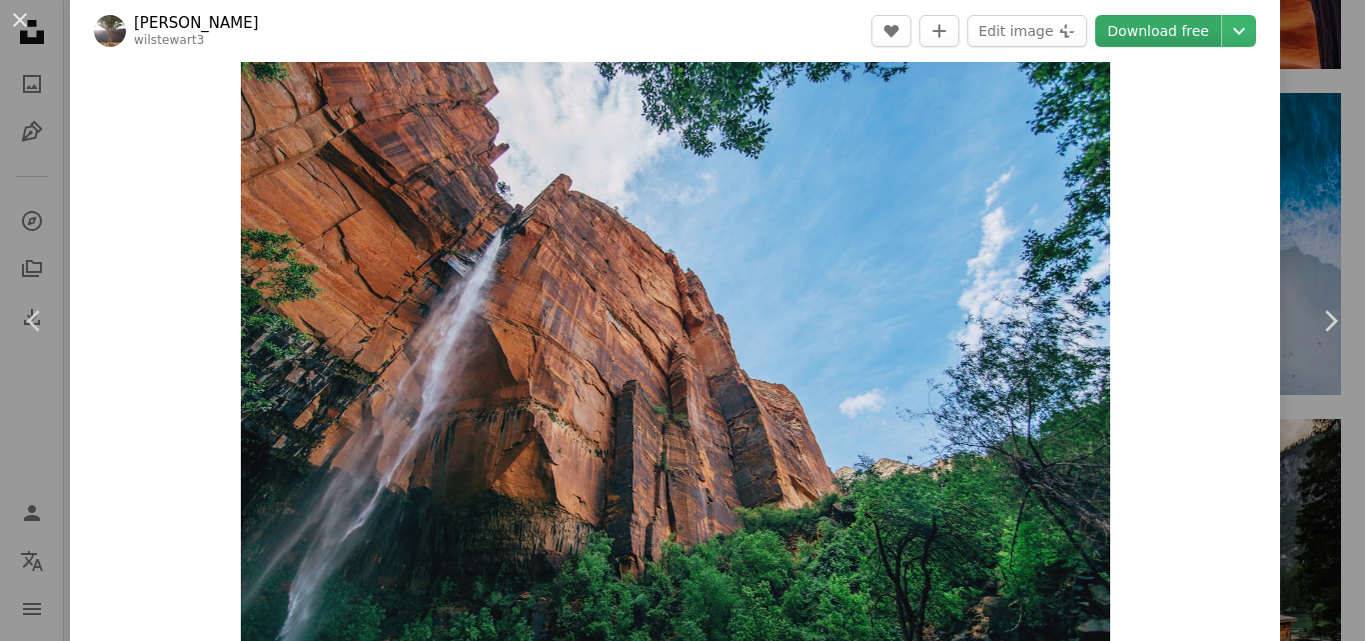
click at [1161, 19] on link "Download free" at bounding box center [1158, 31] width 126 height 32
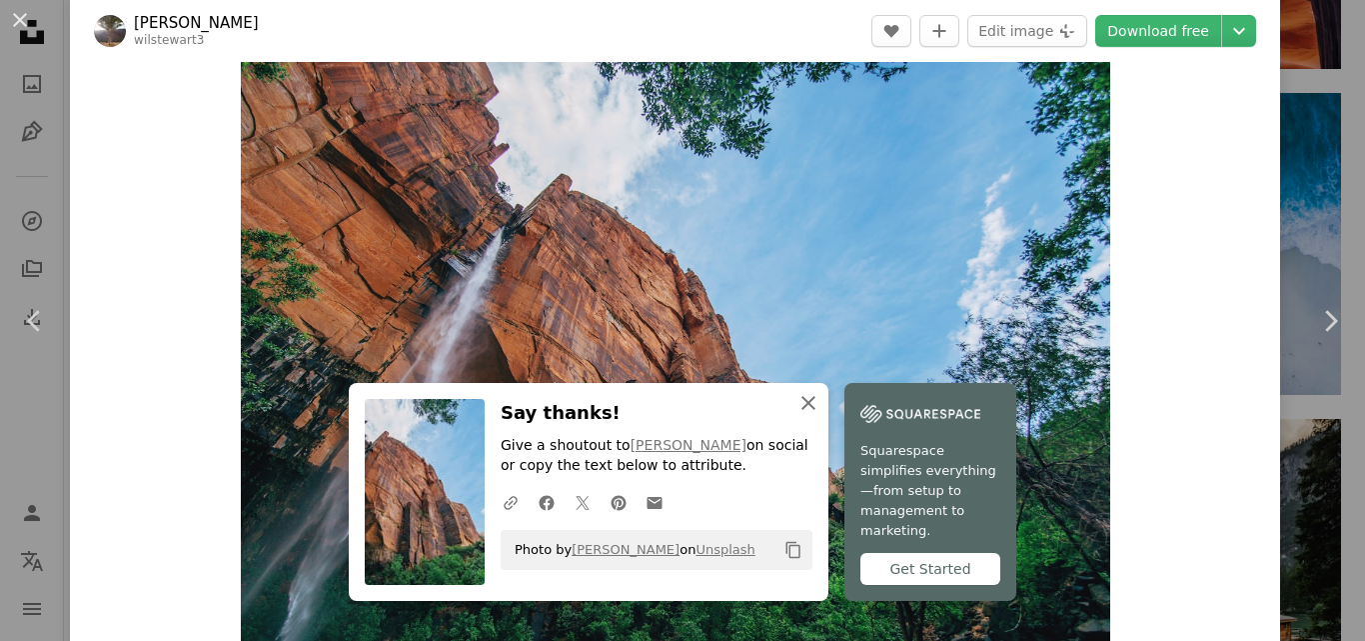
click at [797, 415] on icon "An X shape" at bounding box center [809, 403] width 24 height 24
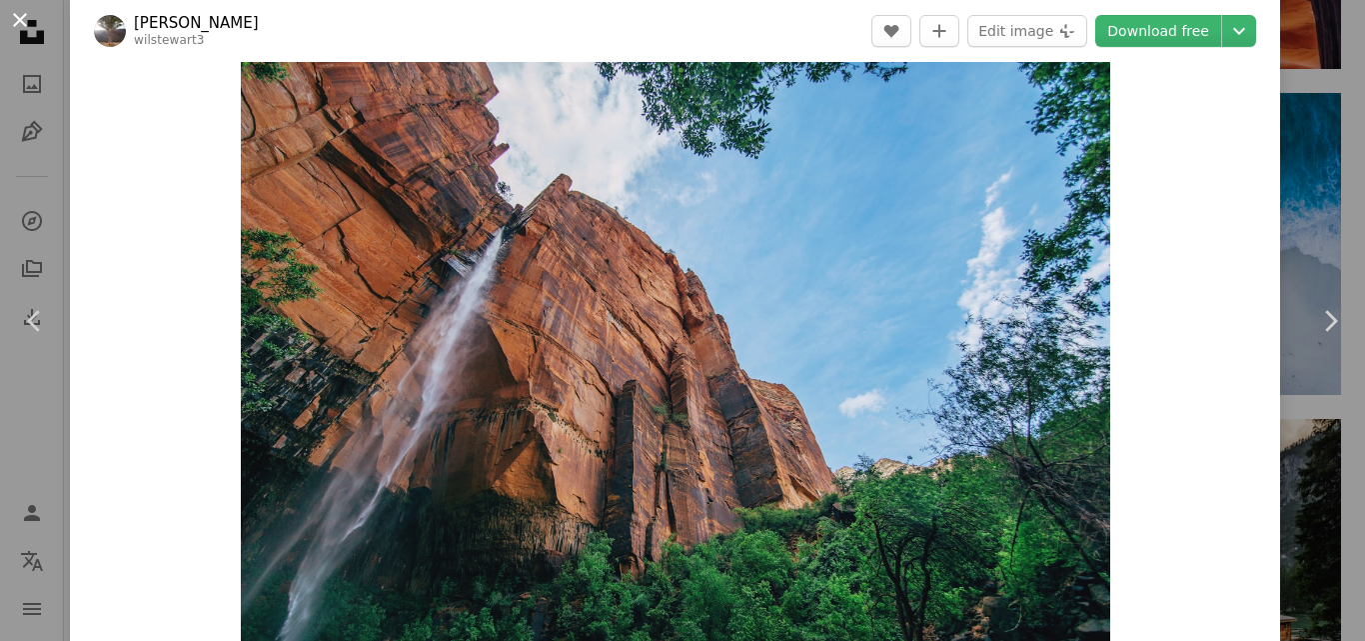
click at [21, 12] on button "An X shape" at bounding box center [20, 20] width 24 height 24
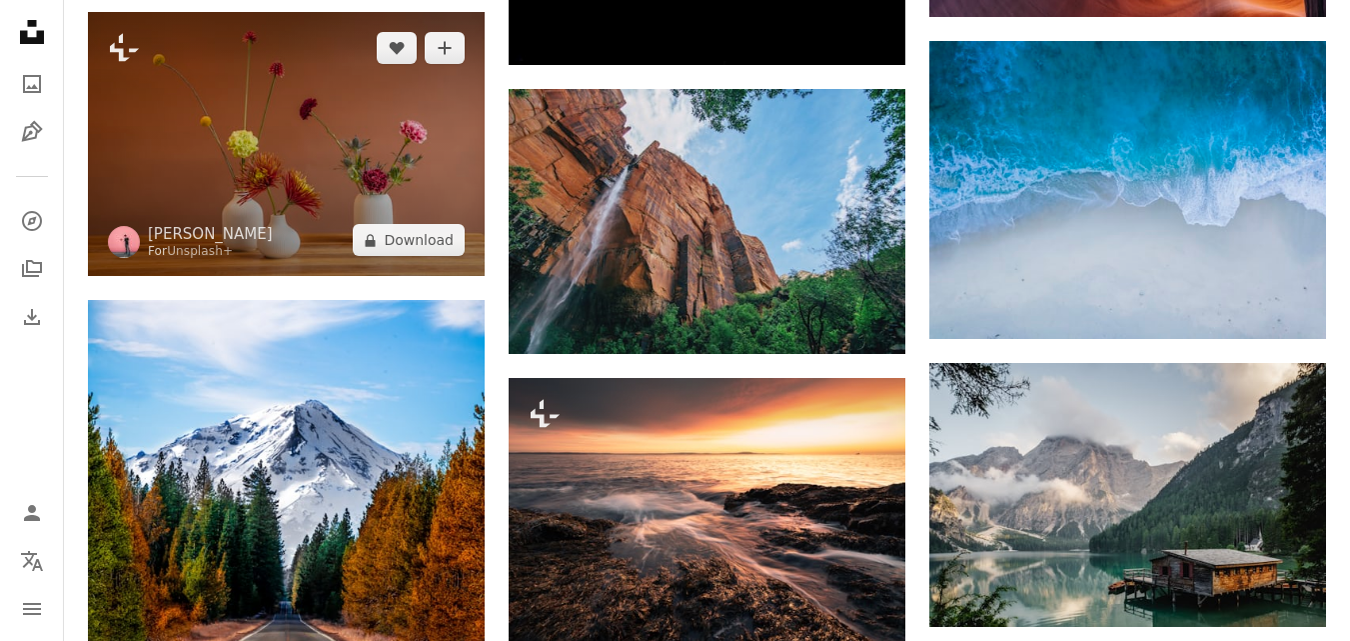
click at [318, 203] on img at bounding box center [286, 144] width 397 height 264
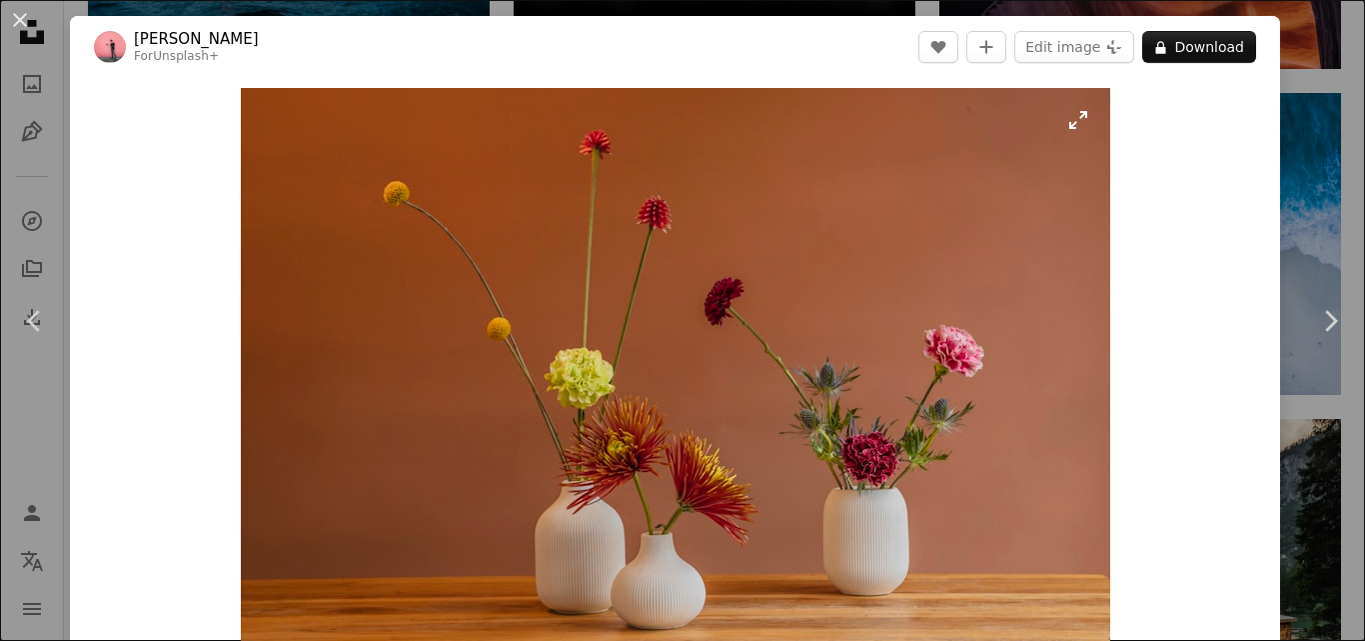
click at [427, 278] on img "Zoom in on this image" at bounding box center [676, 378] width 870 height 580
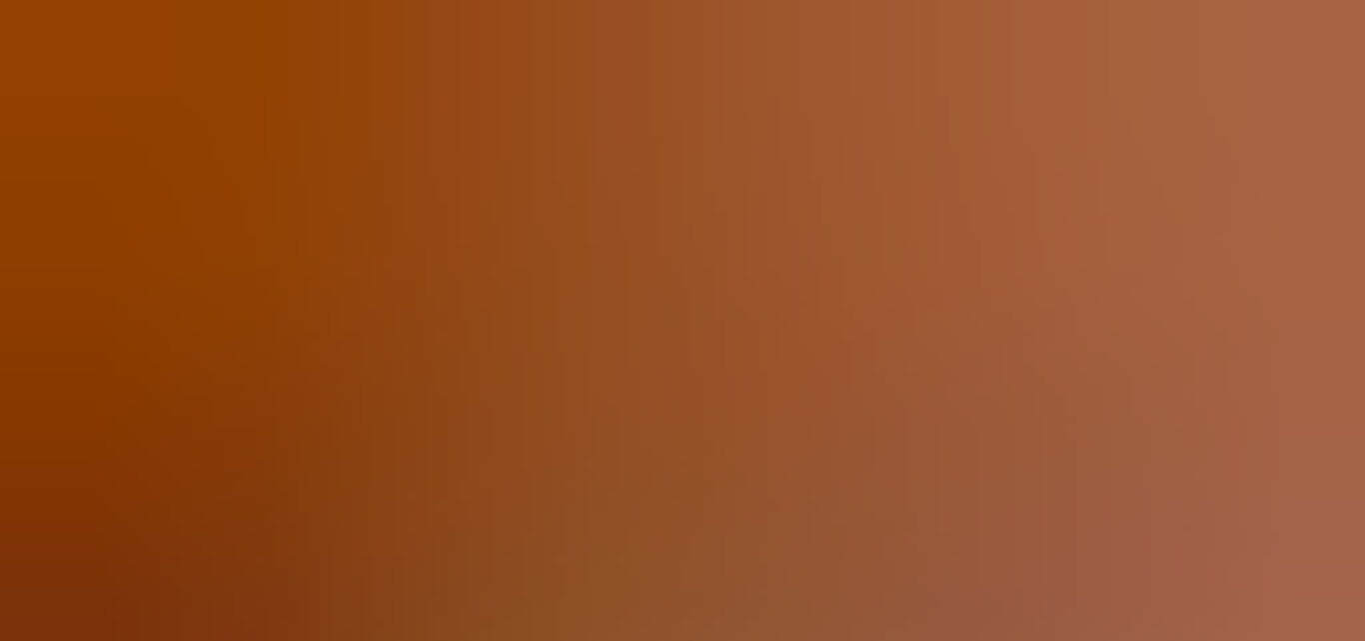
scroll to position [126, 0]
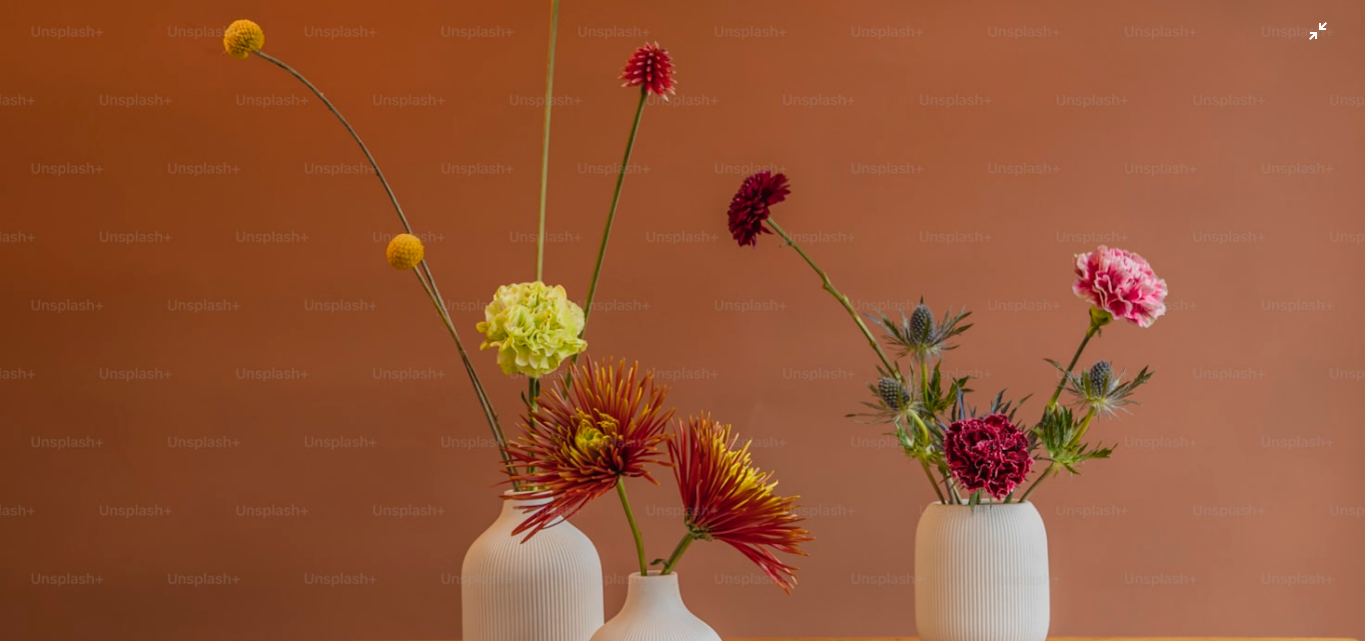
click at [758, 210] on img "Zoom out on this image" at bounding box center [682, 329] width 1367 height 912
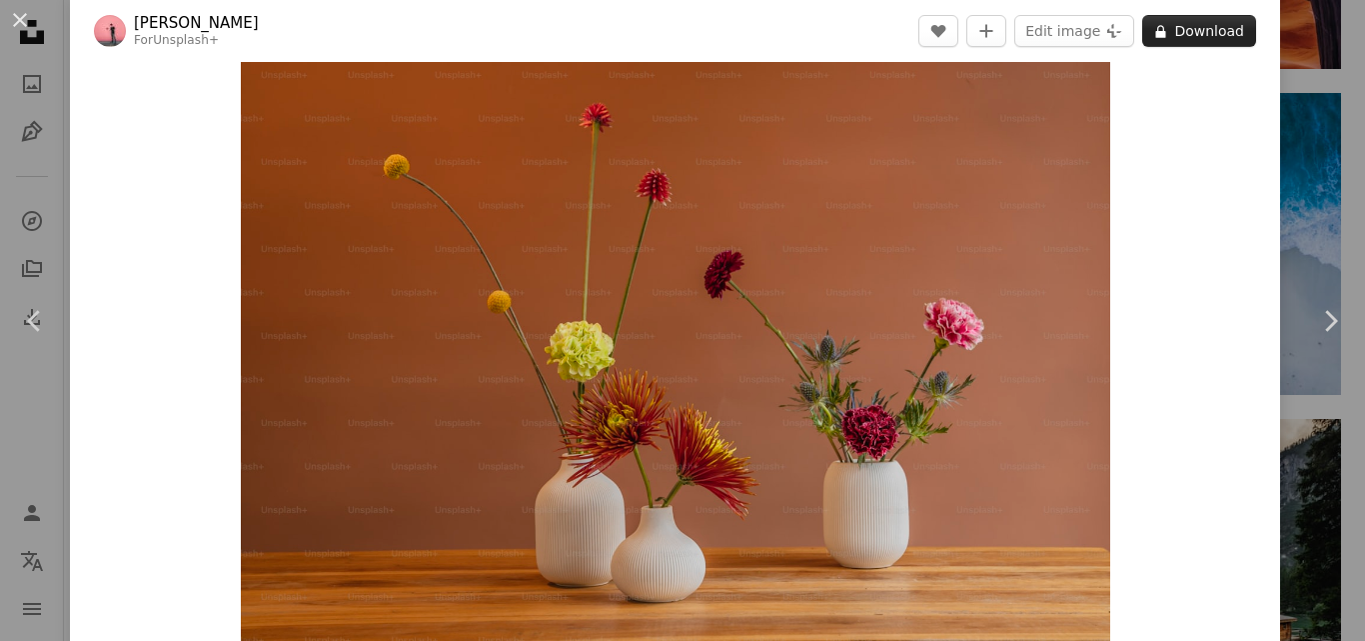
click at [1186, 34] on button "A lock Download" at bounding box center [1199, 31] width 114 height 32
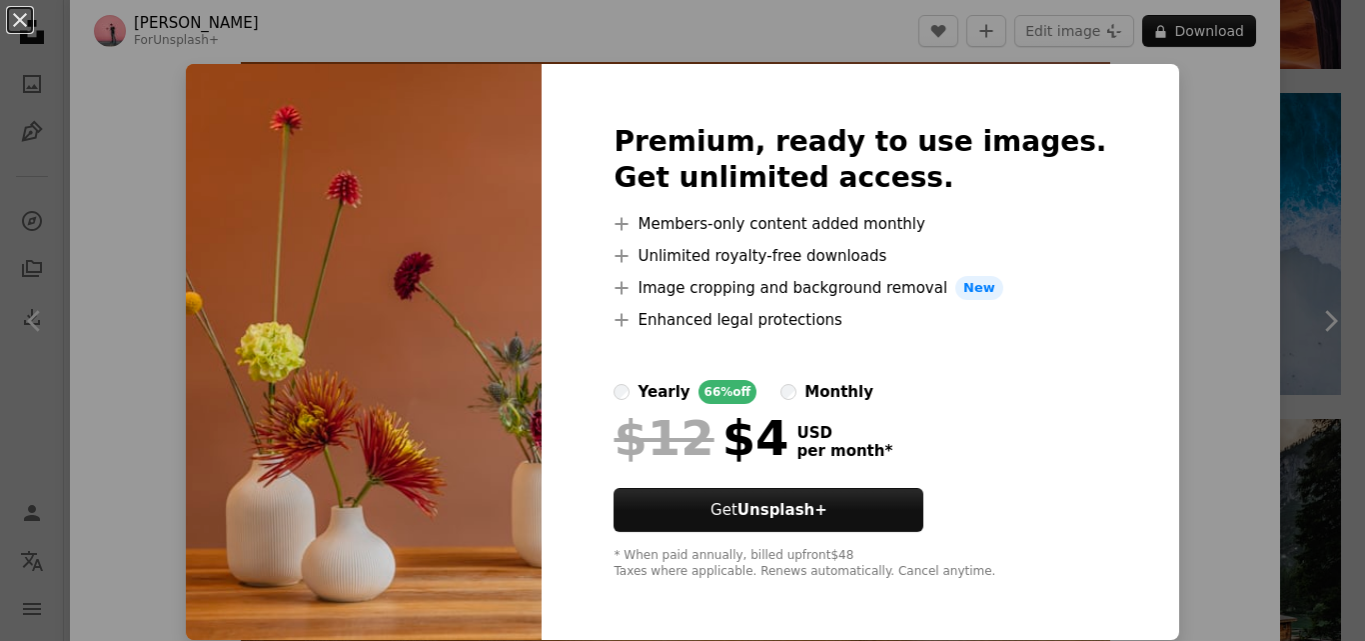
click at [1237, 218] on div "An X shape Premium, ready to use images. Get unlimited access. A plus sign Memb…" at bounding box center [682, 320] width 1365 height 641
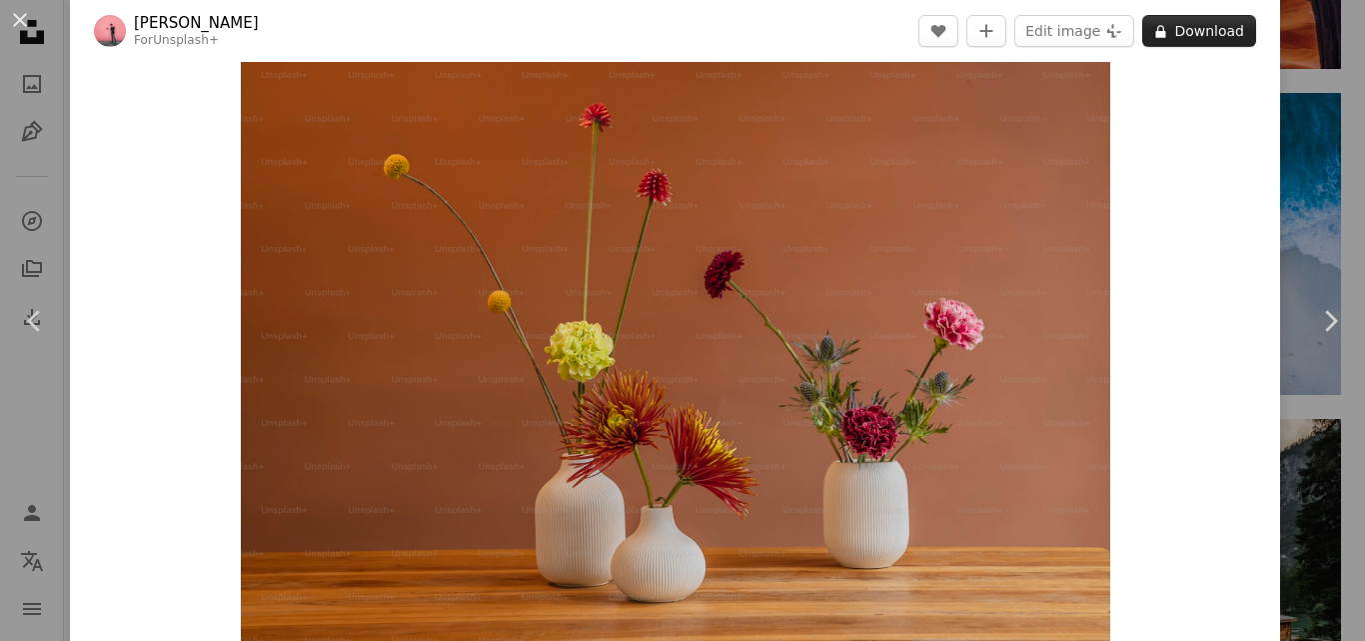
click at [1226, 24] on button "A lock Download" at bounding box center [1199, 31] width 114 height 32
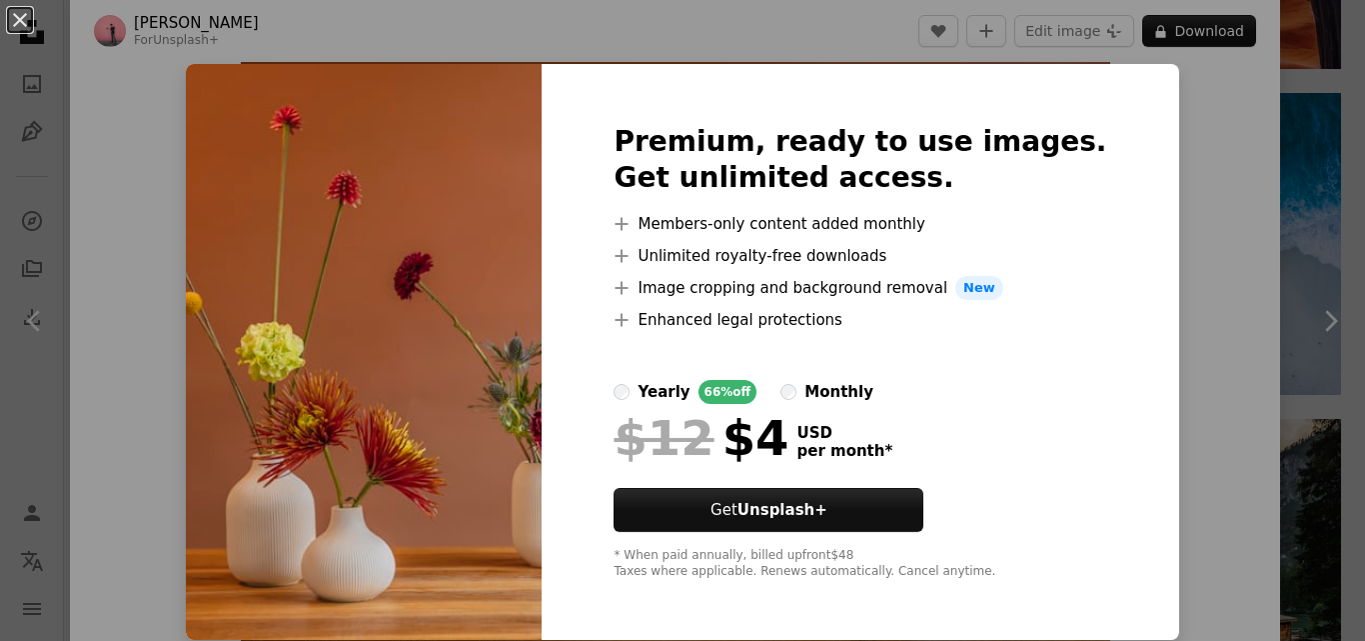
click at [1218, 321] on div "An X shape Premium, ready to use images. Get unlimited access. A plus sign Memb…" at bounding box center [682, 320] width 1365 height 641
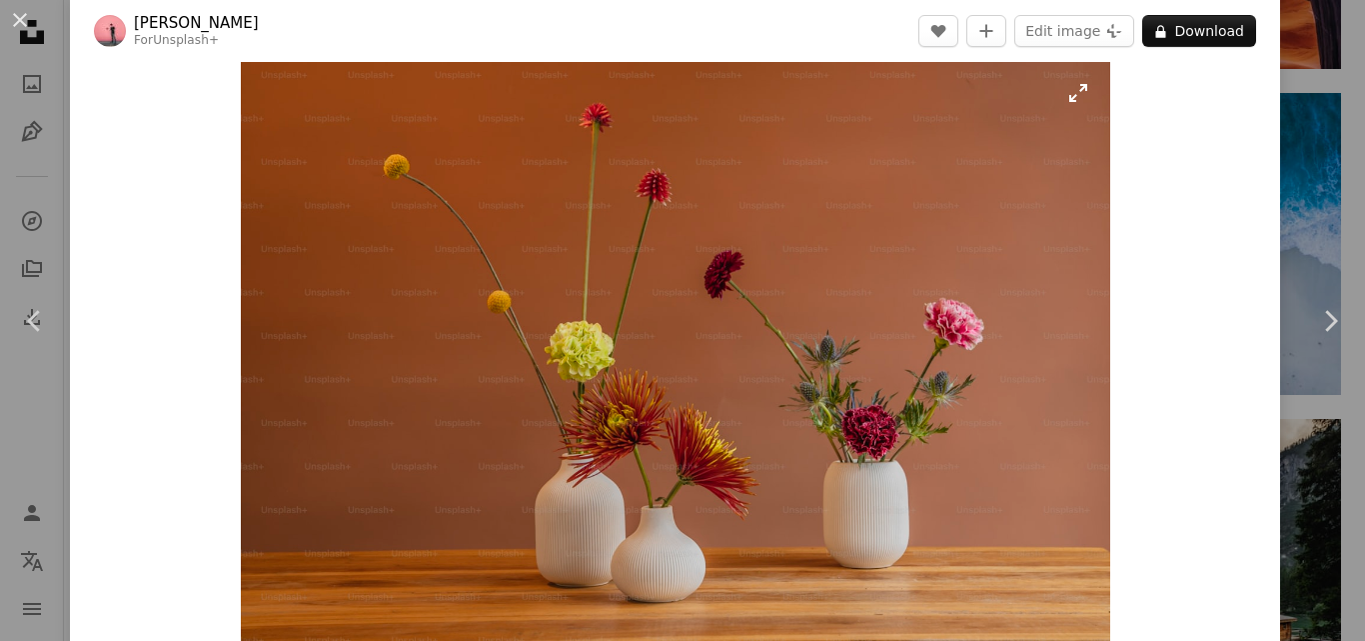
click at [868, 172] on img "Zoom in on this image" at bounding box center [676, 351] width 870 height 580
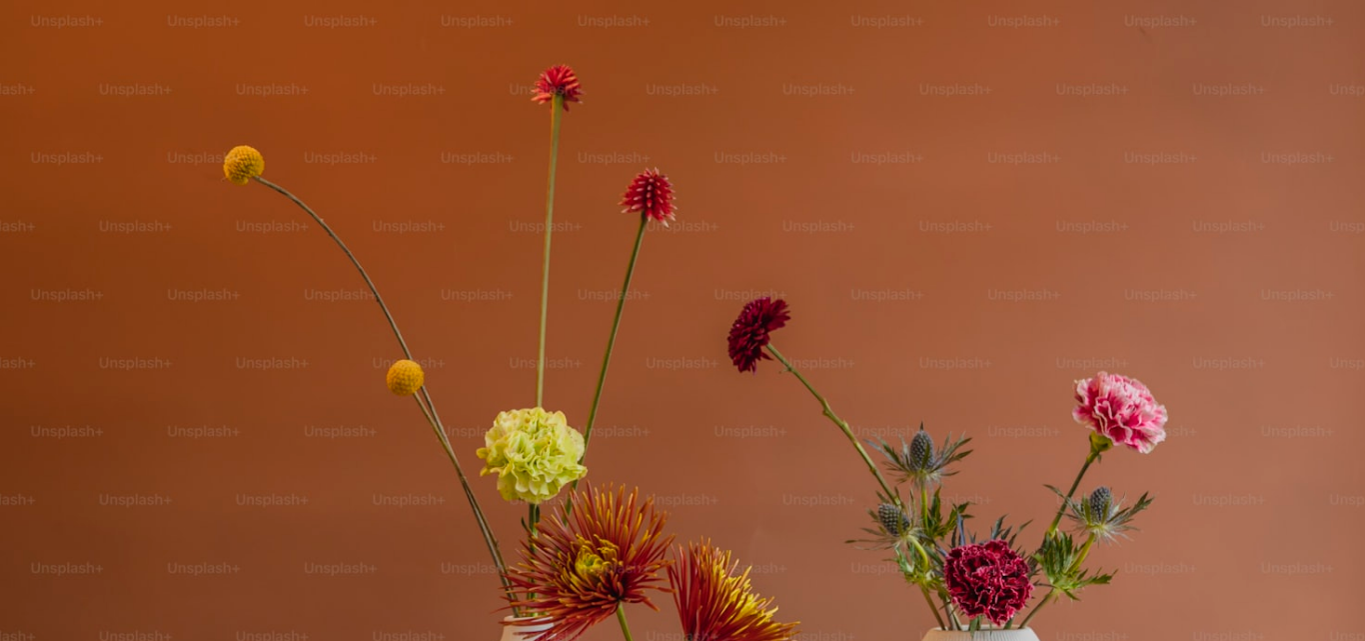
scroll to position [126, 0]
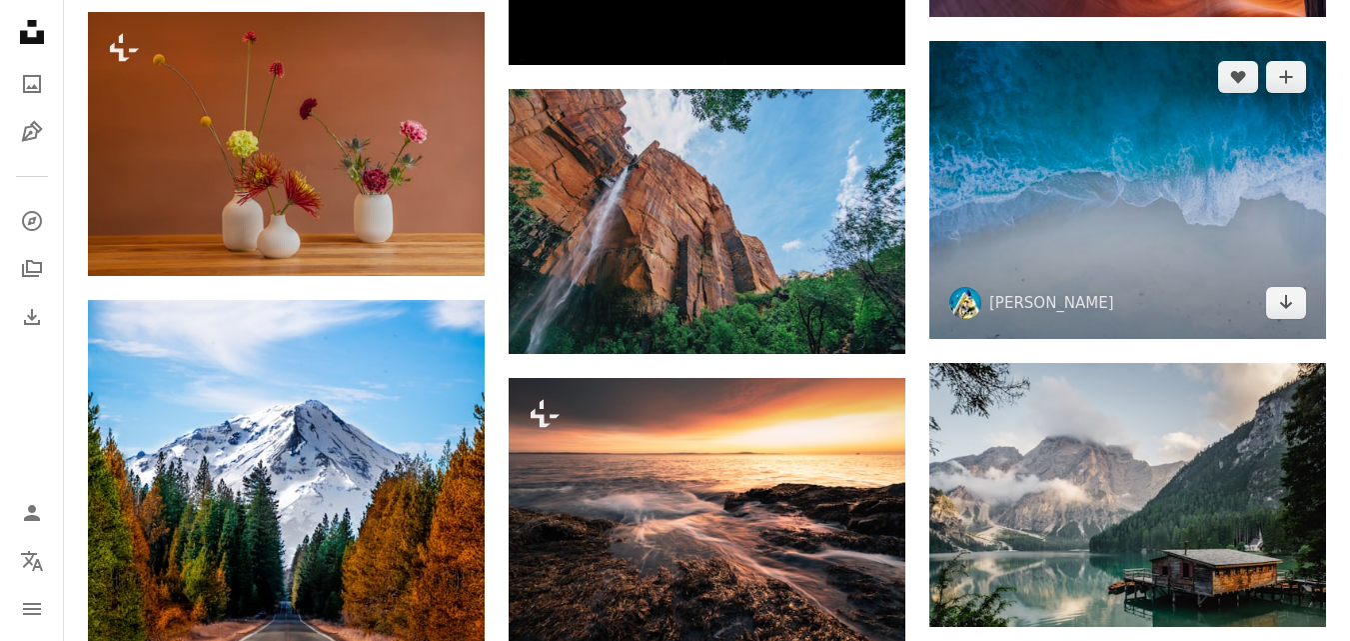
click at [1220, 219] on img at bounding box center [1128, 190] width 397 height 298
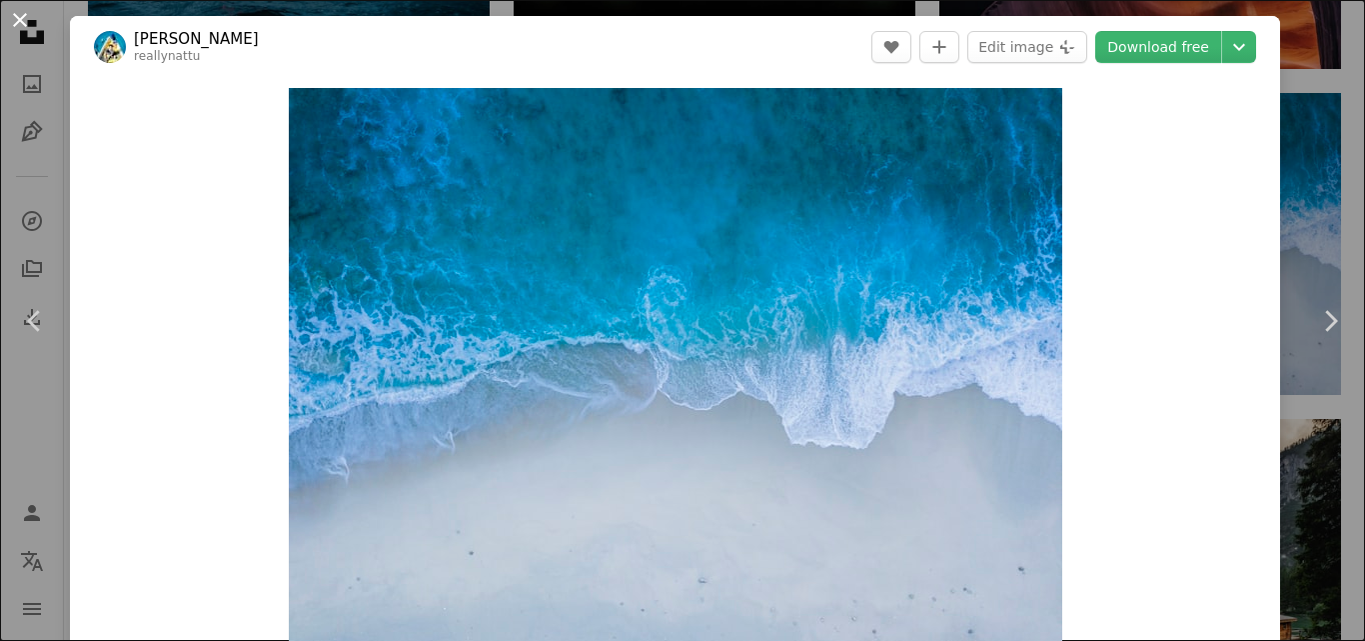
click at [18, 14] on button "An X shape" at bounding box center [20, 20] width 24 height 24
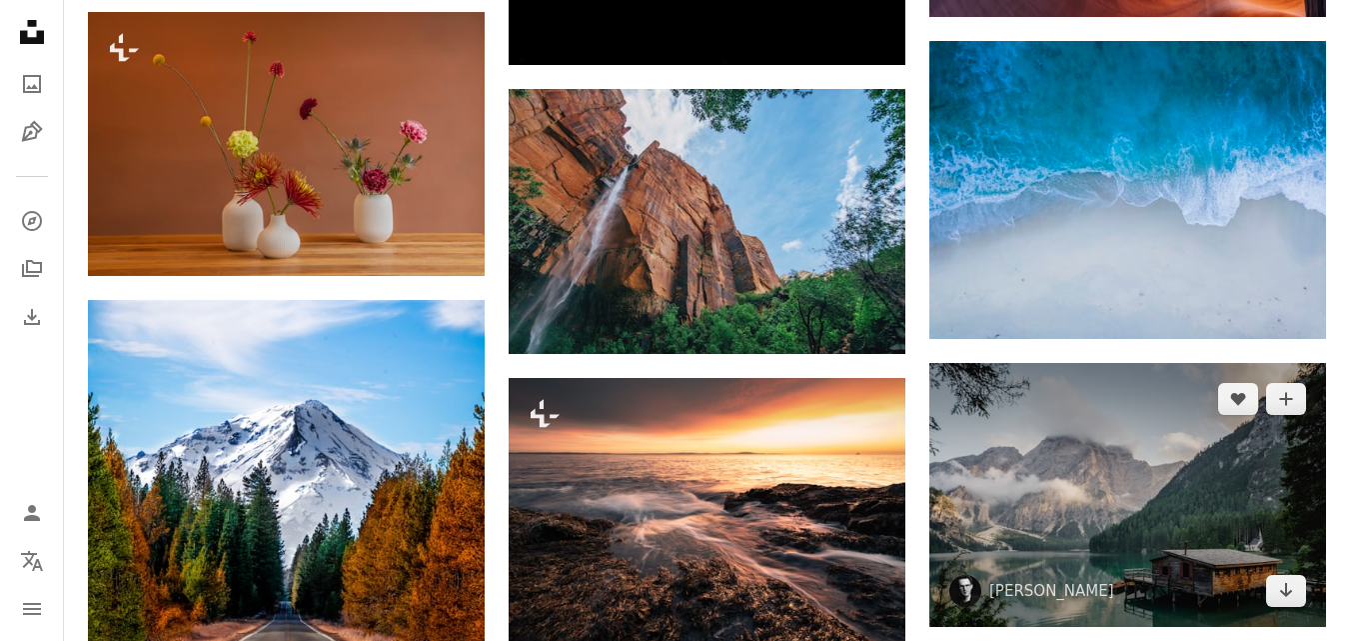
click at [1082, 488] on img at bounding box center [1128, 495] width 397 height 264
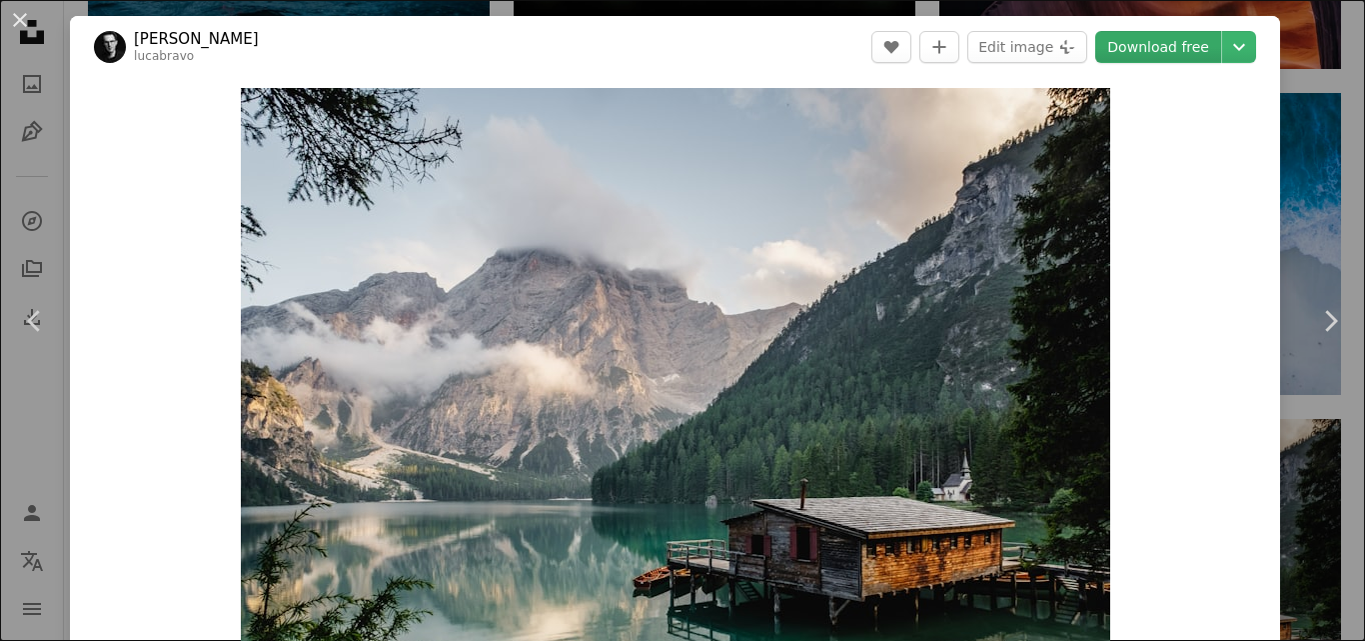
click at [1153, 35] on link "Download free" at bounding box center [1158, 47] width 126 height 32
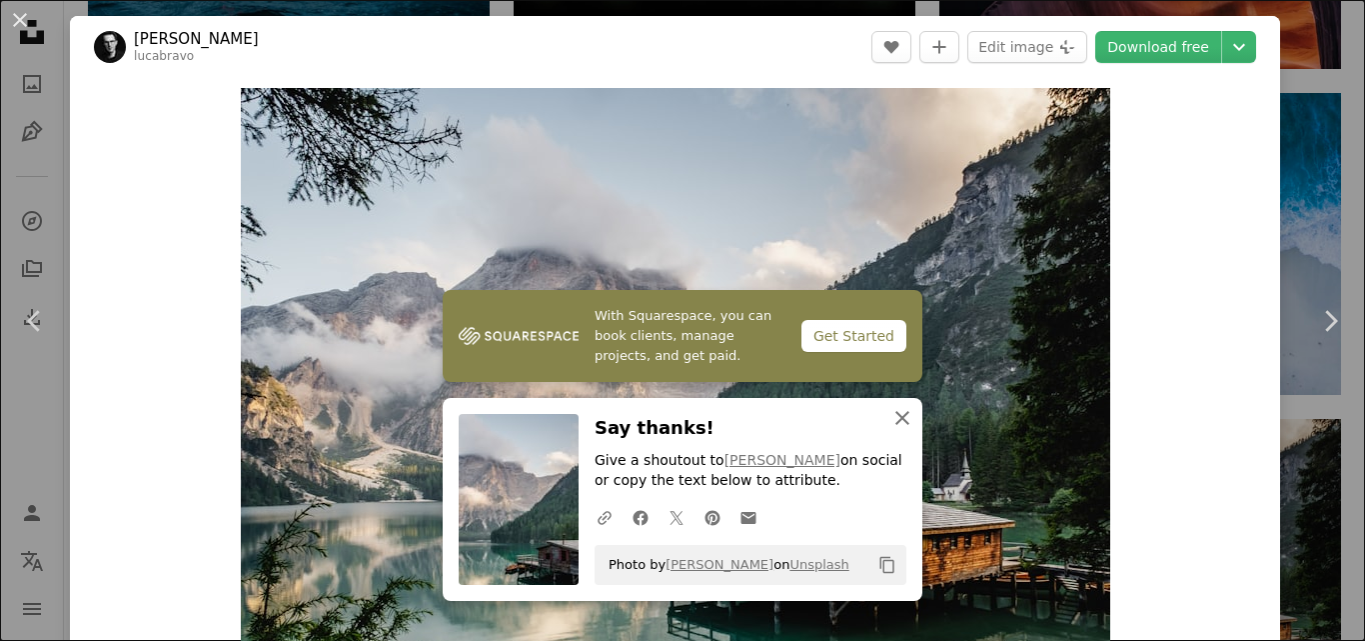
click at [896, 418] on icon "button" at bounding box center [903, 418] width 14 height 14
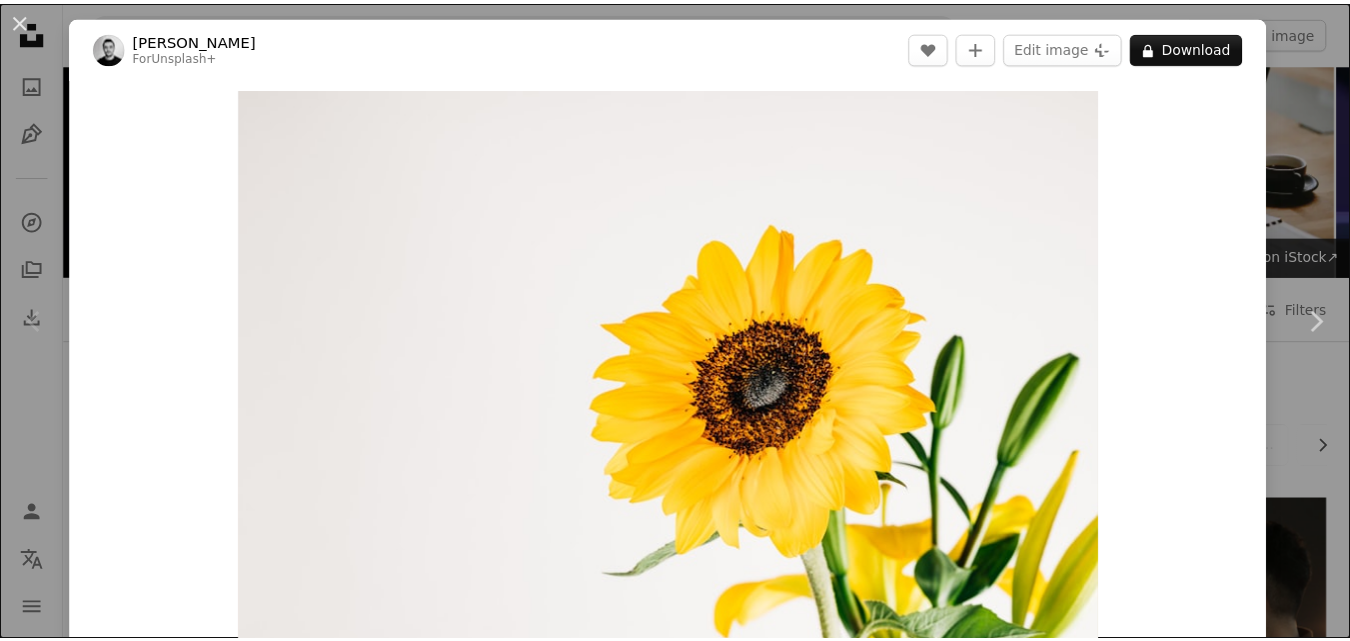
scroll to position [160, 0]
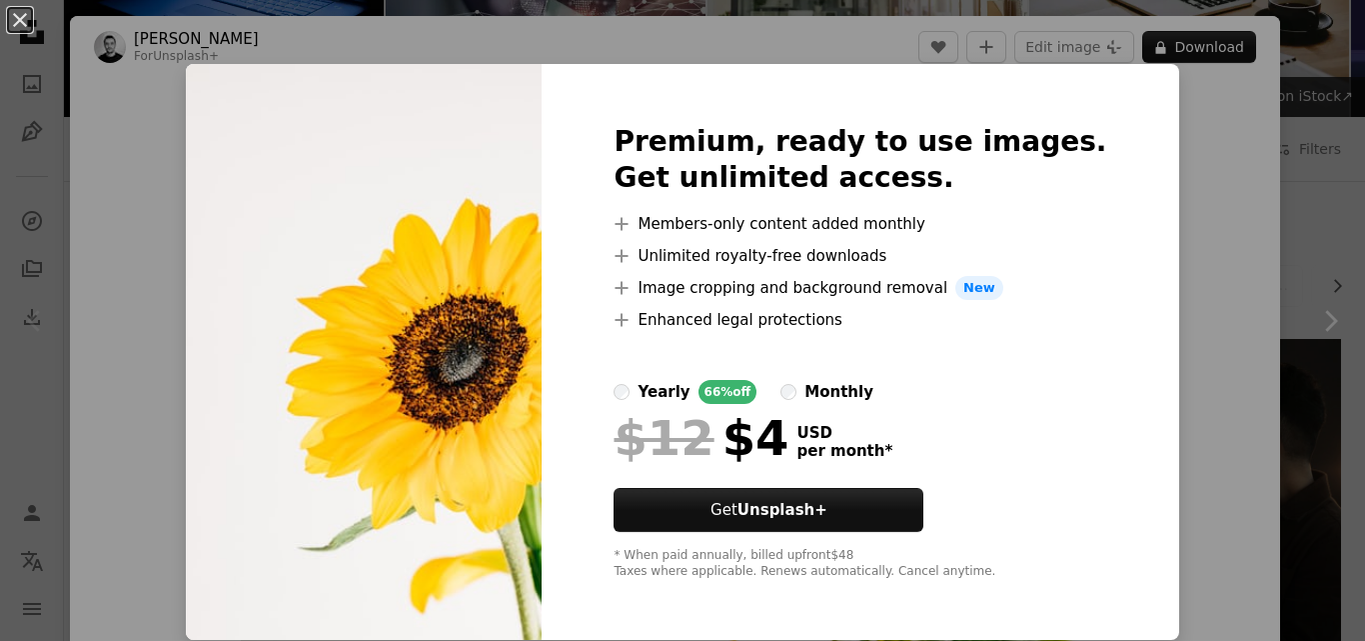
click at [492, 152] on img at bounding box center [364, 352] width 356 height 576
click at [25, 23] on button "An X shape" at bounding box center [20, 20] width 24 height 24
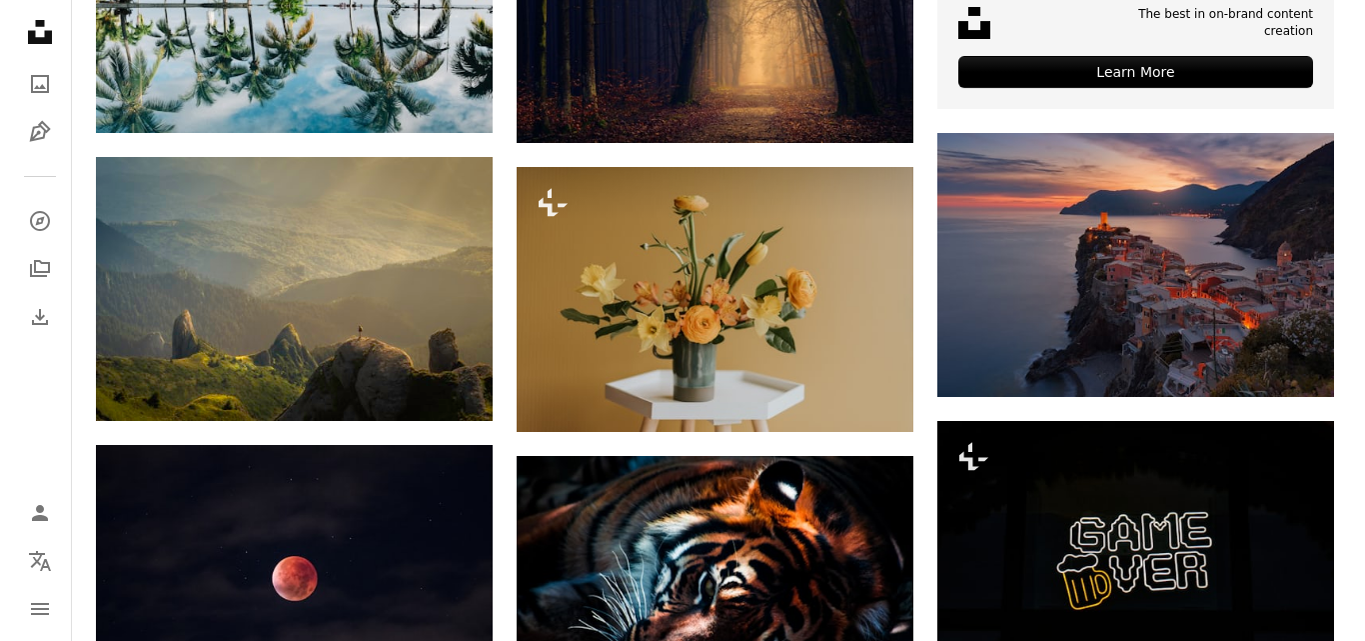
scroll to position [920, 0]
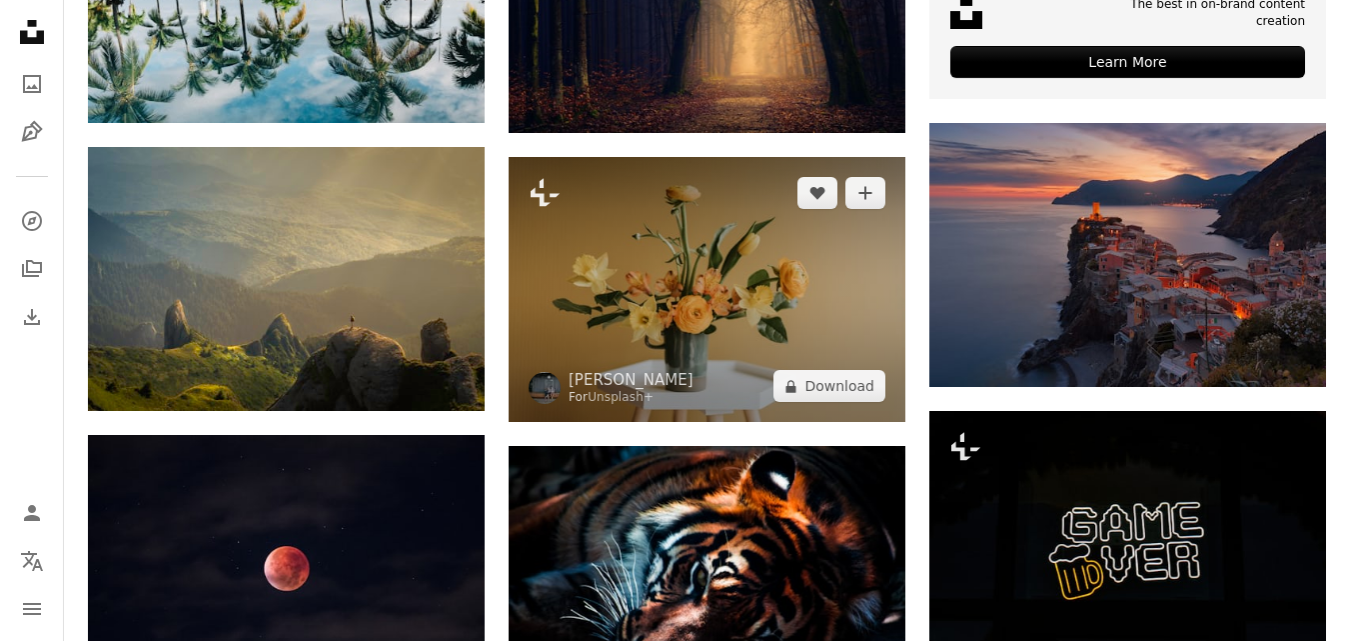
click at [783, 305] on img at bounding box center [707, 289] width 397 height 265
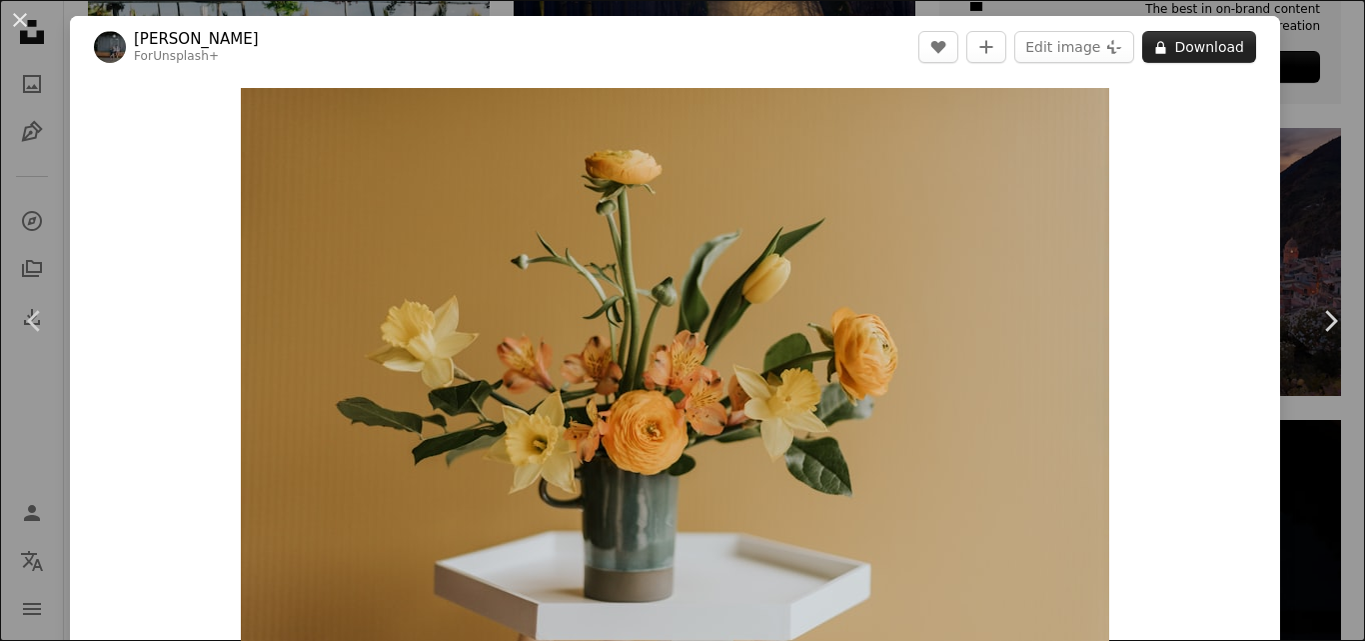
click at [1193, 41] on button "A lock Download" at bounding box center [1199, 47] width 114 height 32
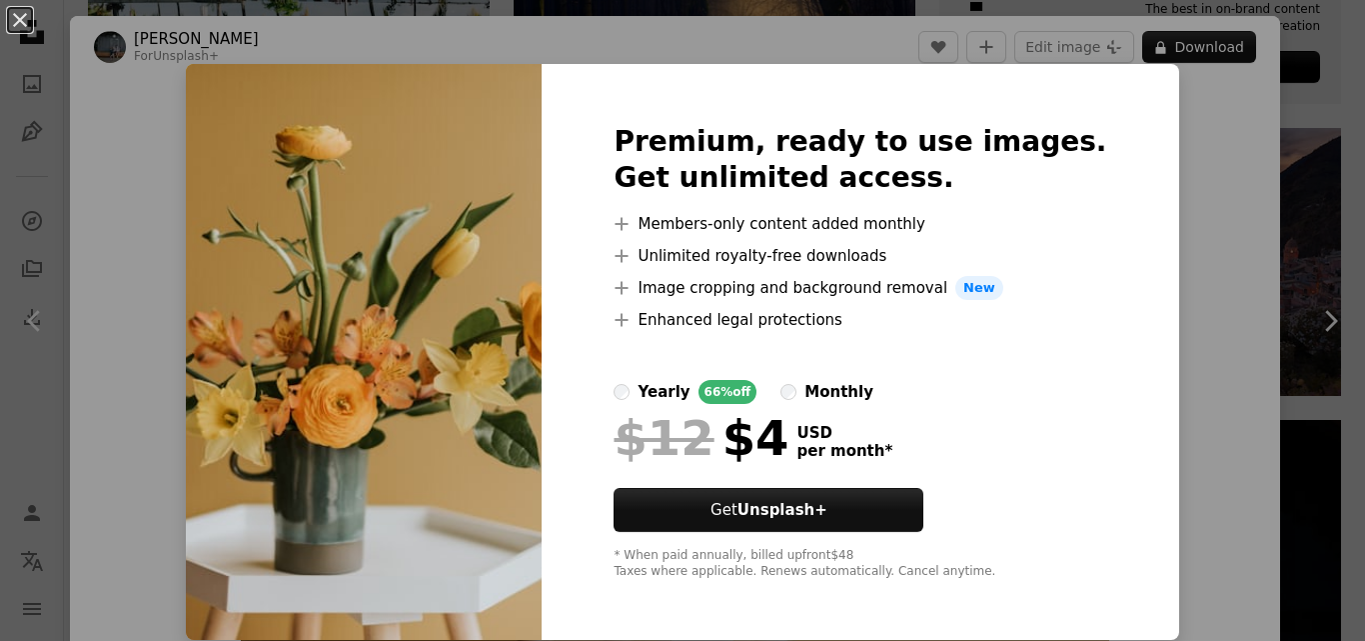
click at [156, 126] on div "An X shape Premium, ready to use images. Get unlimited access. A plus sign Memb…" at bounding box center [682, 320] width 1365 height 641
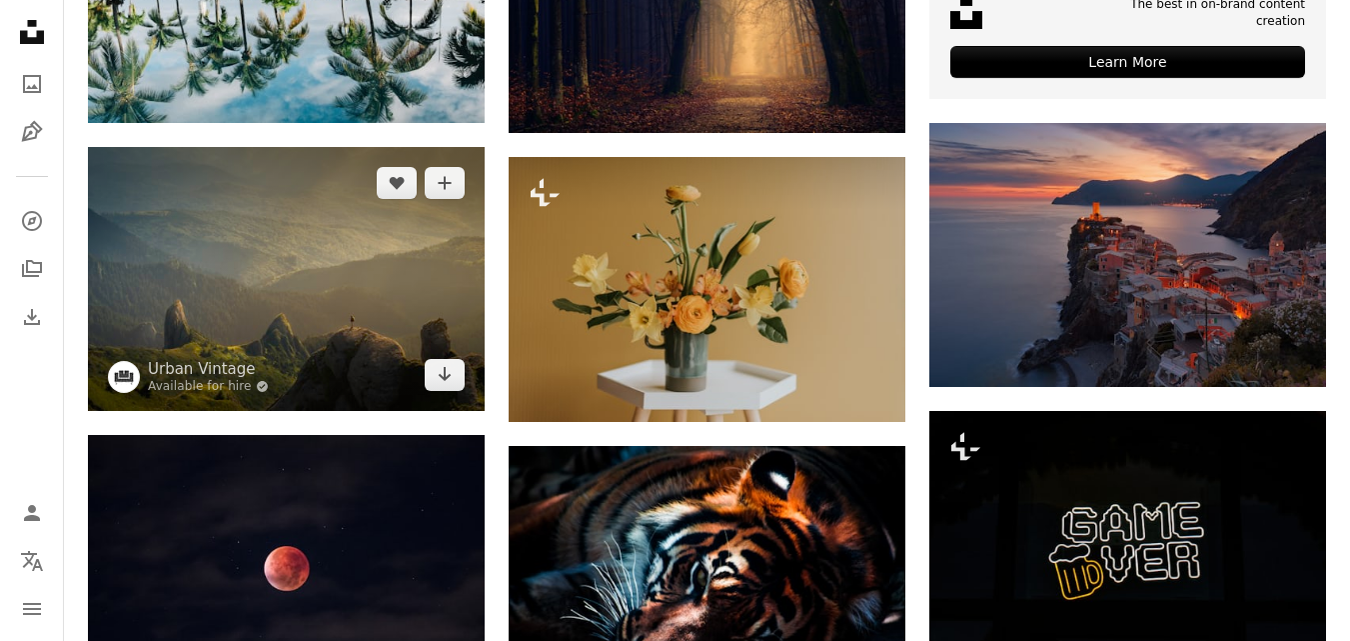
click at [379, 269] on img at bounding box center [286, 279] width 397 height 264
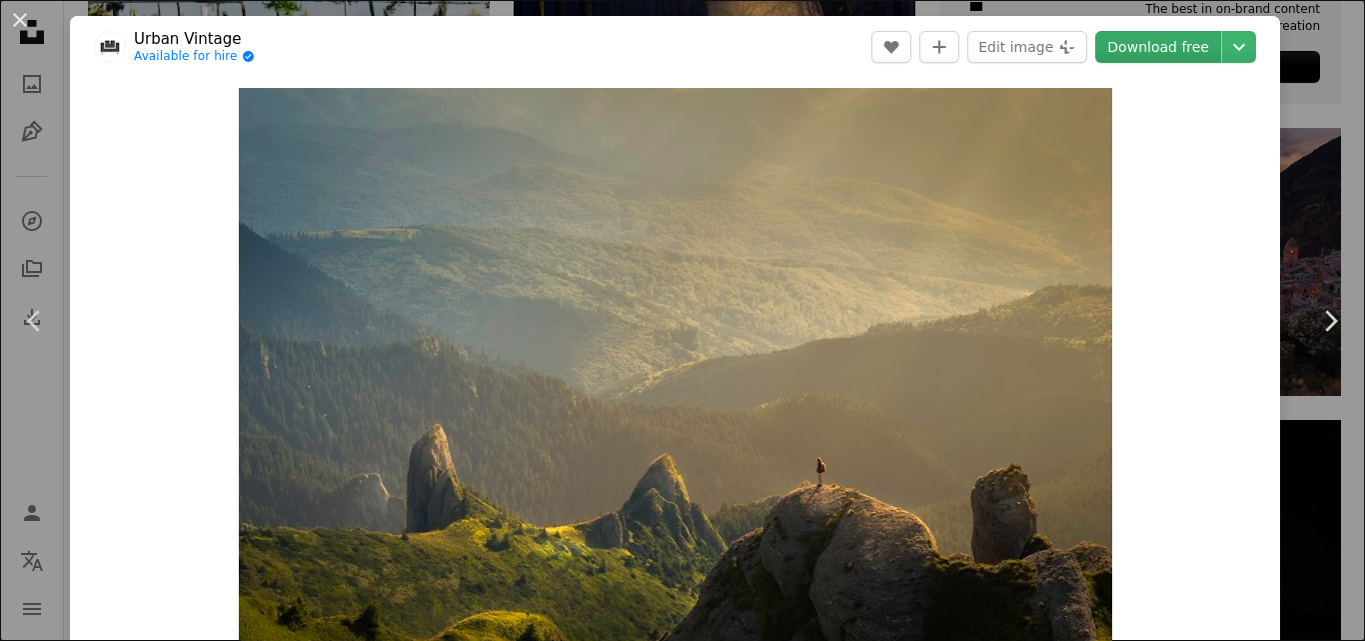
click at [1169, 45] on link "Download free" at bounding box center [1158, 47] width 126 height 32
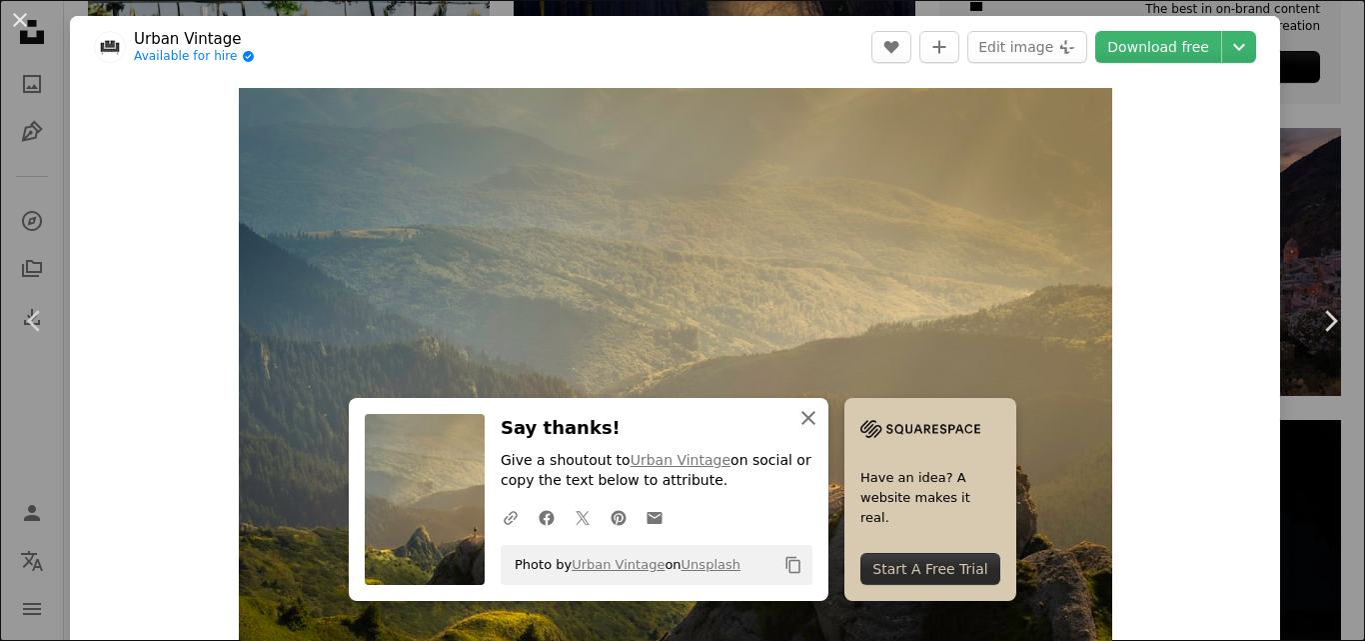
click at [797, 416] on icon "An X shape" at bounding box center [809, 418] width 24 height 24
